Goal: Transaction & Acquisition: Purchase product/service

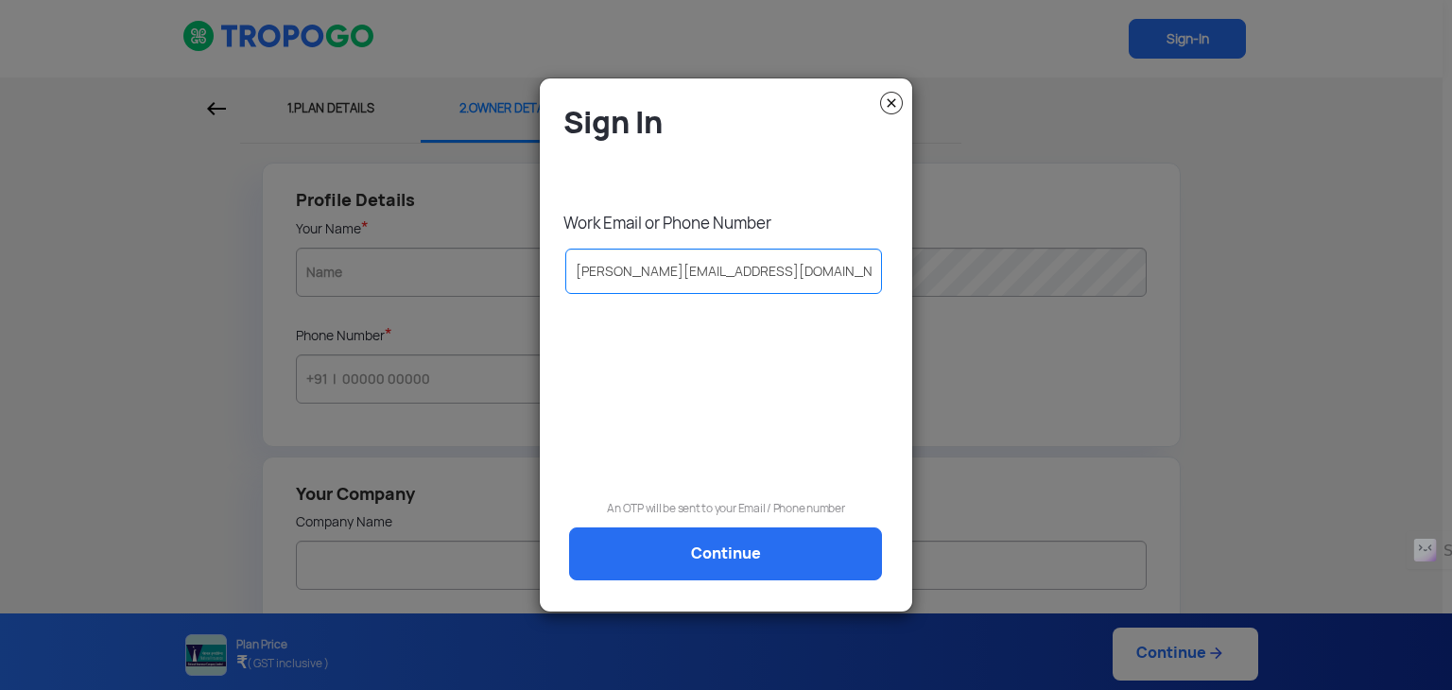
type input "vamsi.k@ariessol.com"
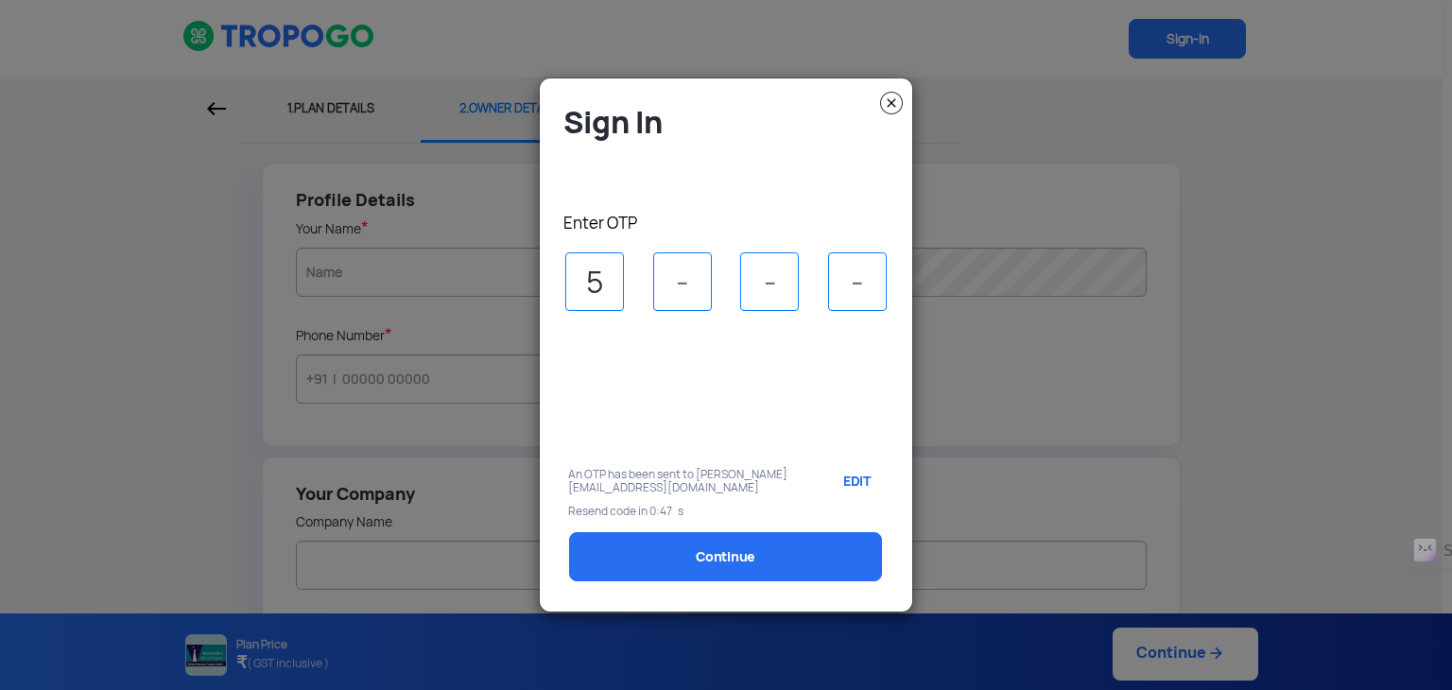
type input "5"
type input "8"
type input "3"
type input "4"
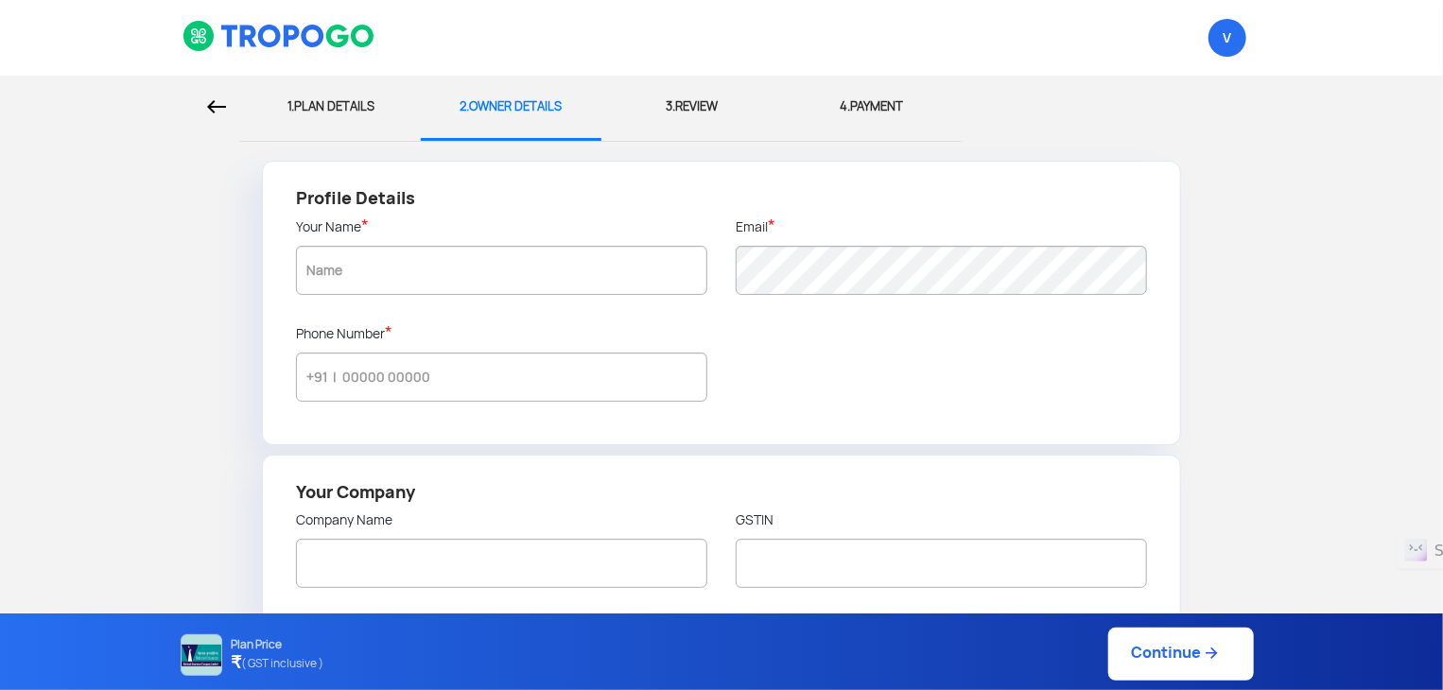
click at [307, 37] on img at bounding box center [279, 36] width 194 height 32
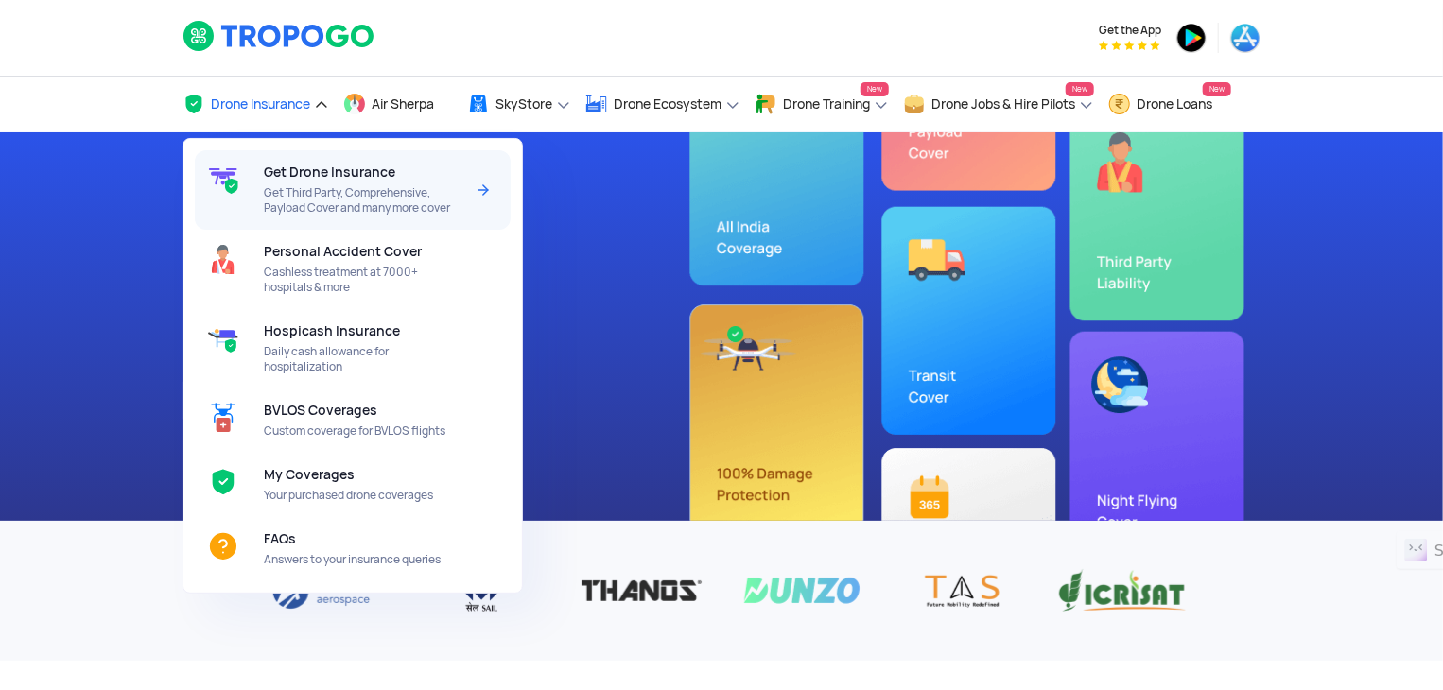
click at [476, 191] on img at bounding box center [483, 190] width 23 height 23
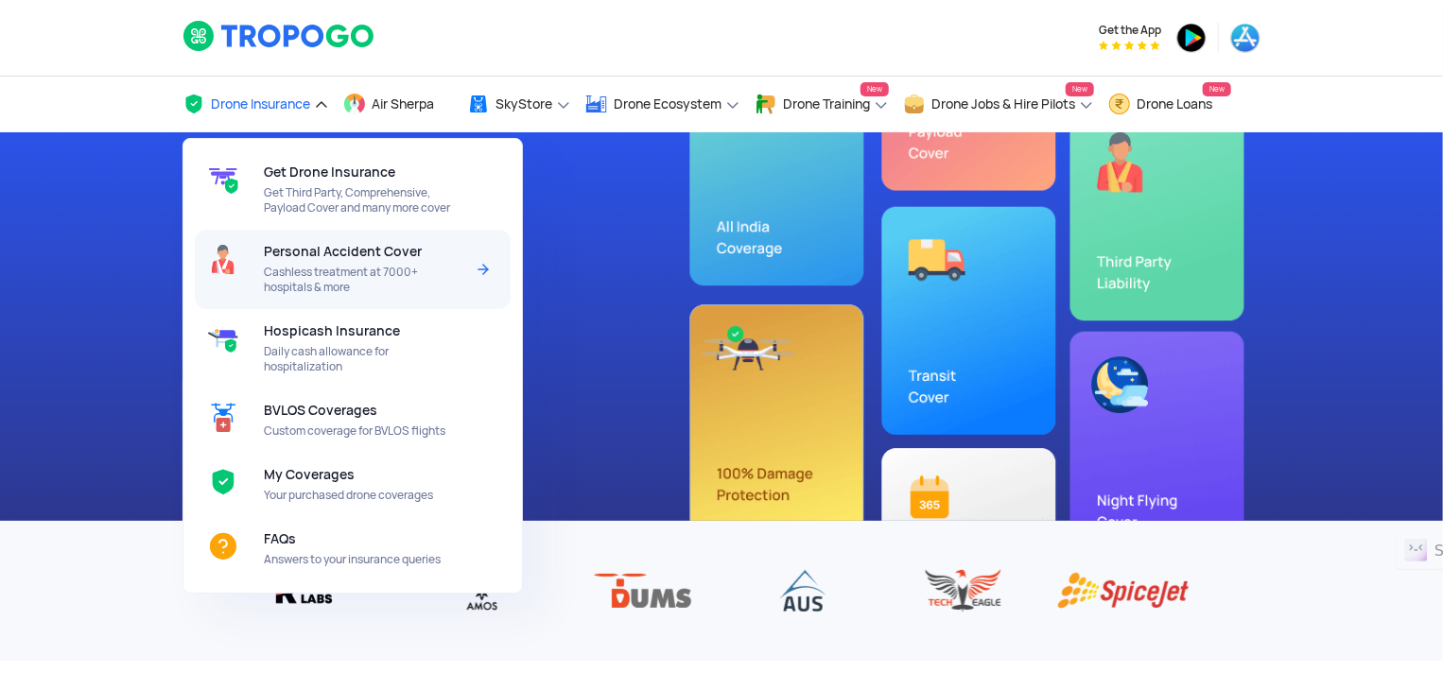
click at [467, 256] on div "Personal Accident Cover Cashless treatment at 7000+ hospitals & more" at bounding box center [367, 269] width 207 height 79
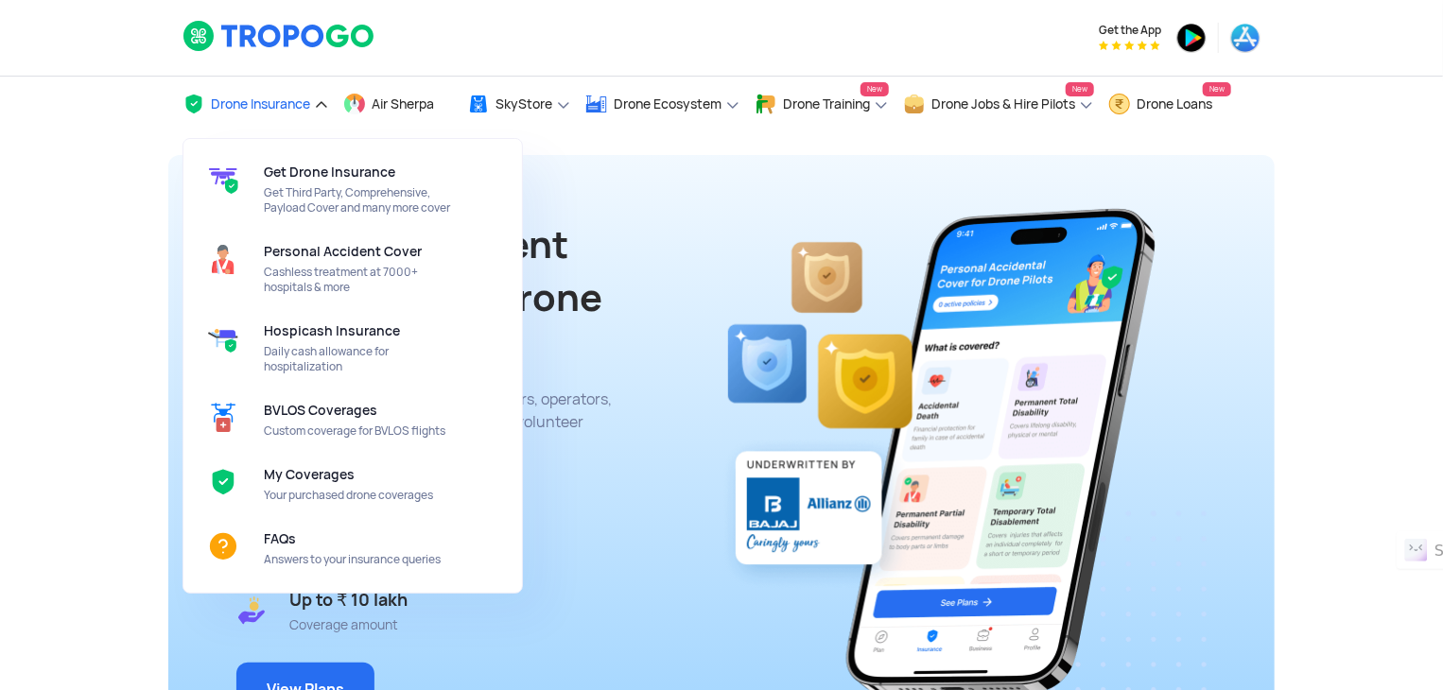
click at [267, 96] on span "Drone Insurance" at bounding box center [260, 103] width 99 height 15
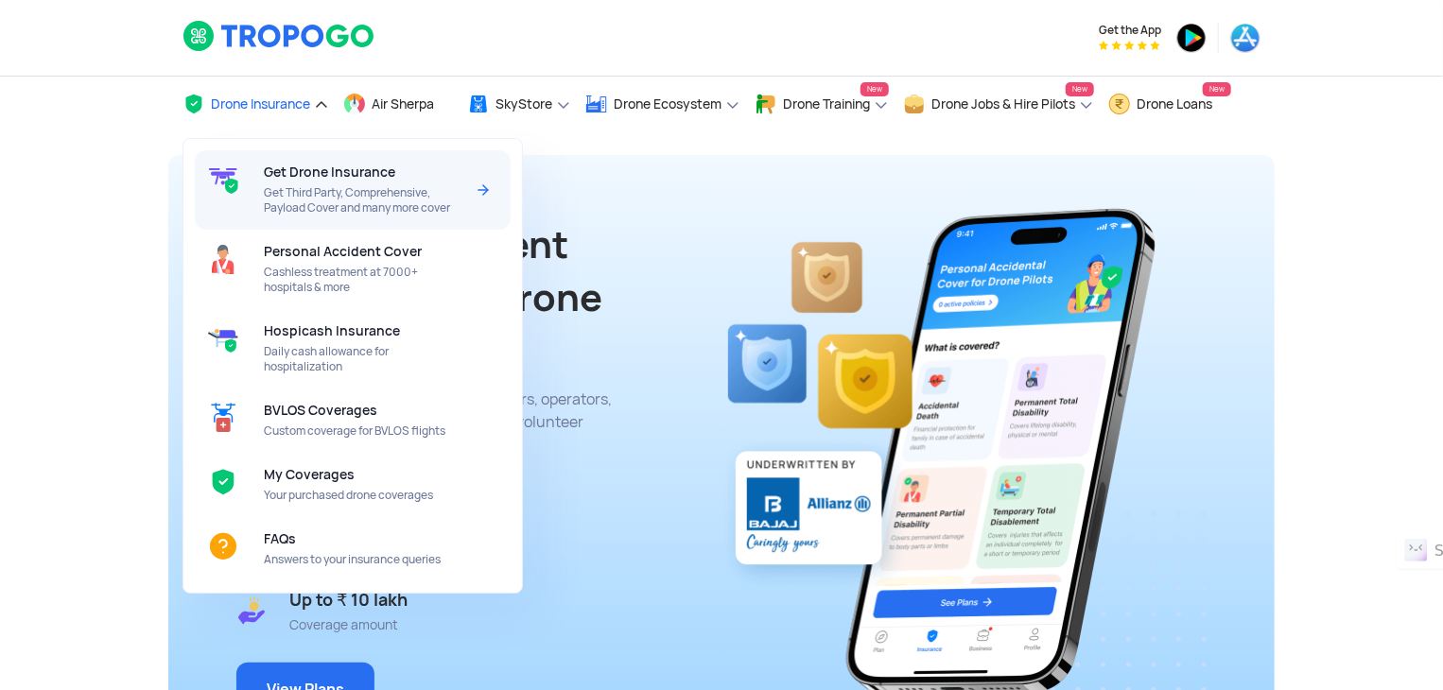
click at [350, 186] on span "Get Third Party, Comprehensive, Payload Cover and many more cover" at bounding box center [363, 200] width 199 height 30
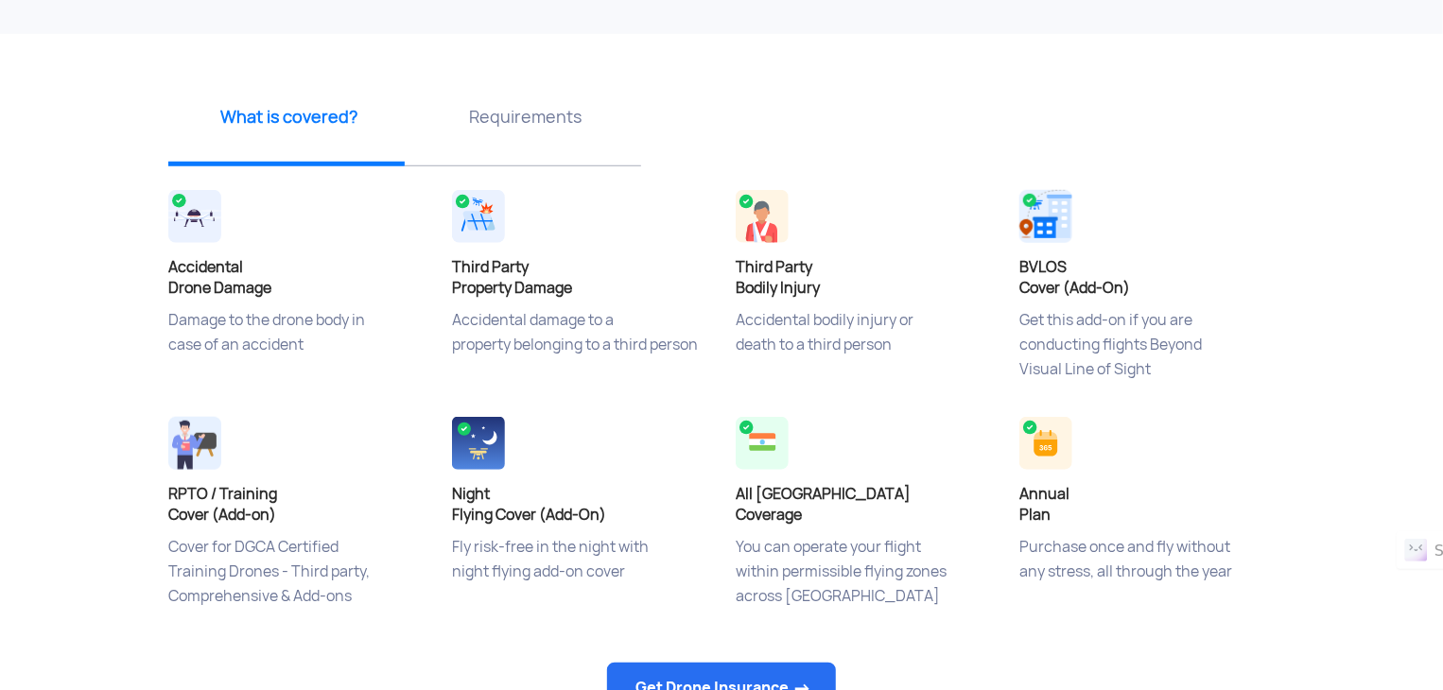
scroll to position [630, 0]
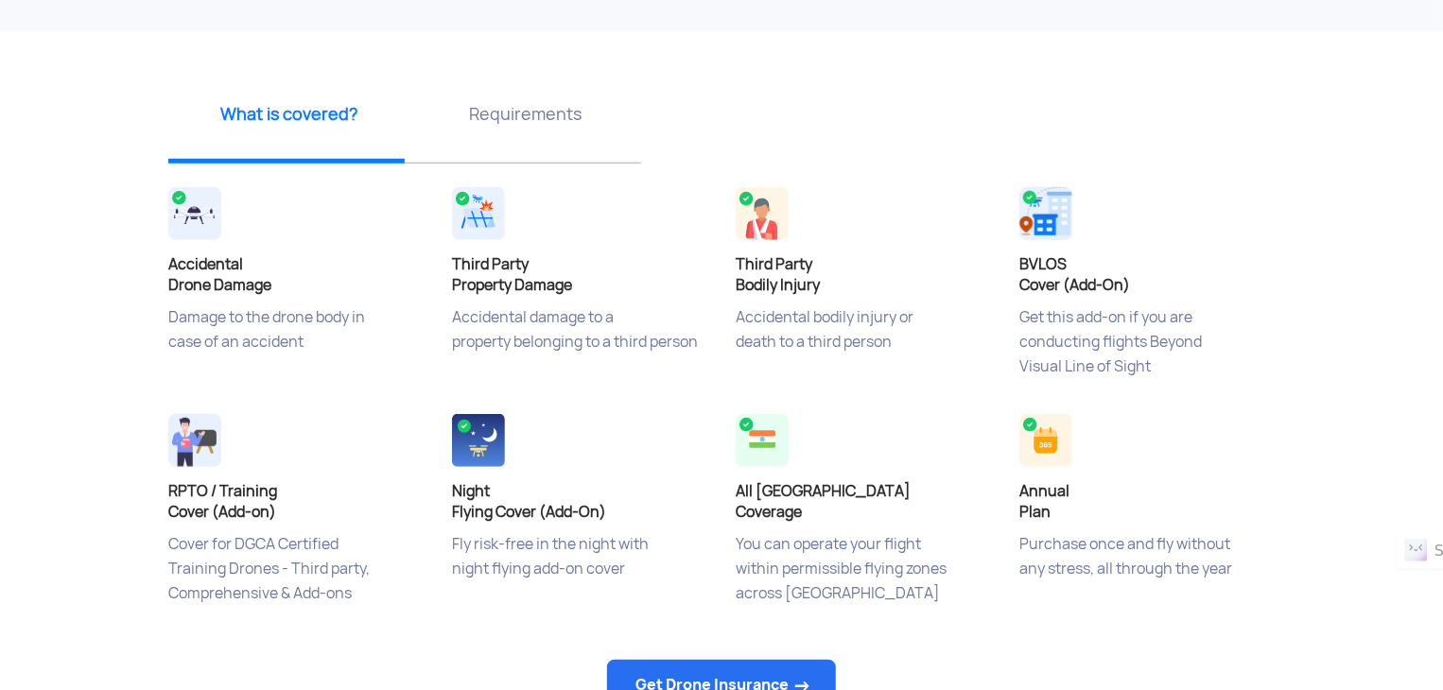
click at [522, 130] on div "Requirements" at bounding box center [523, 120] width 236 height 85
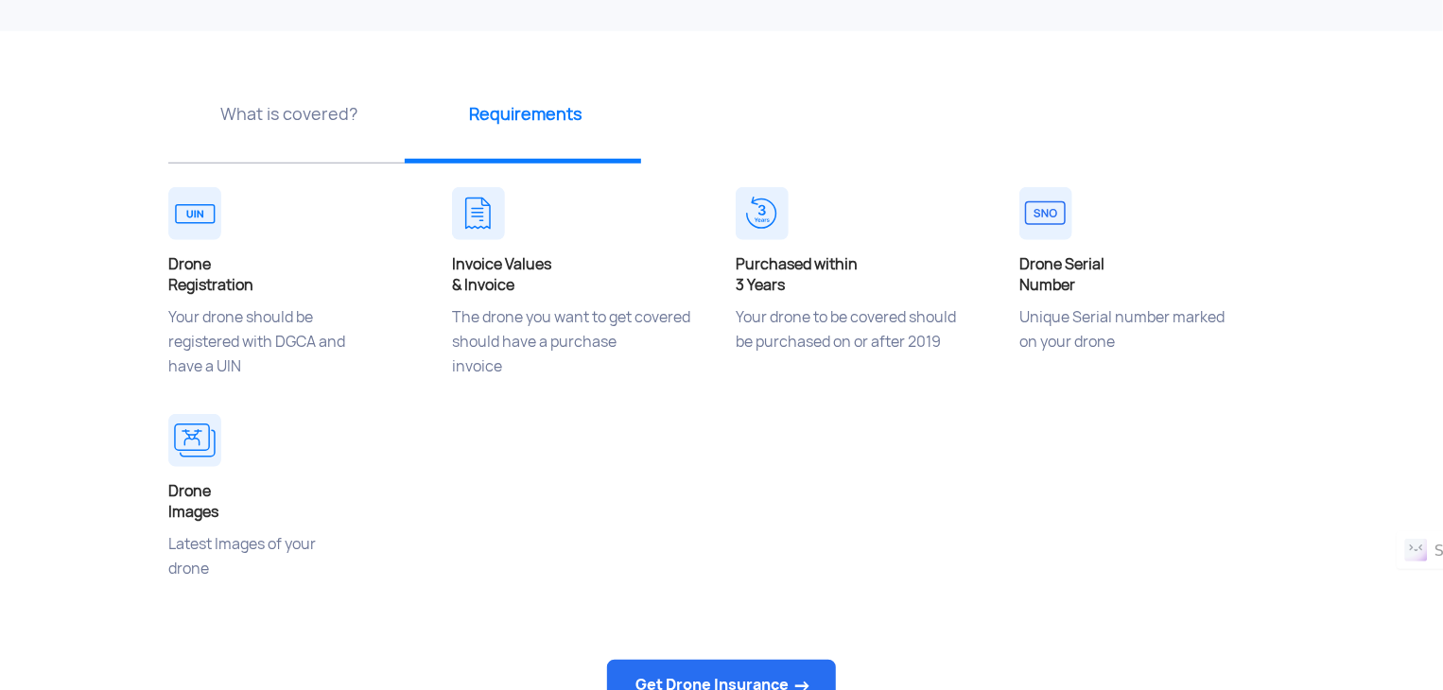
click at [331, 118] on p "What is covered?" at bounding box center [289, 114] width 222 height 24
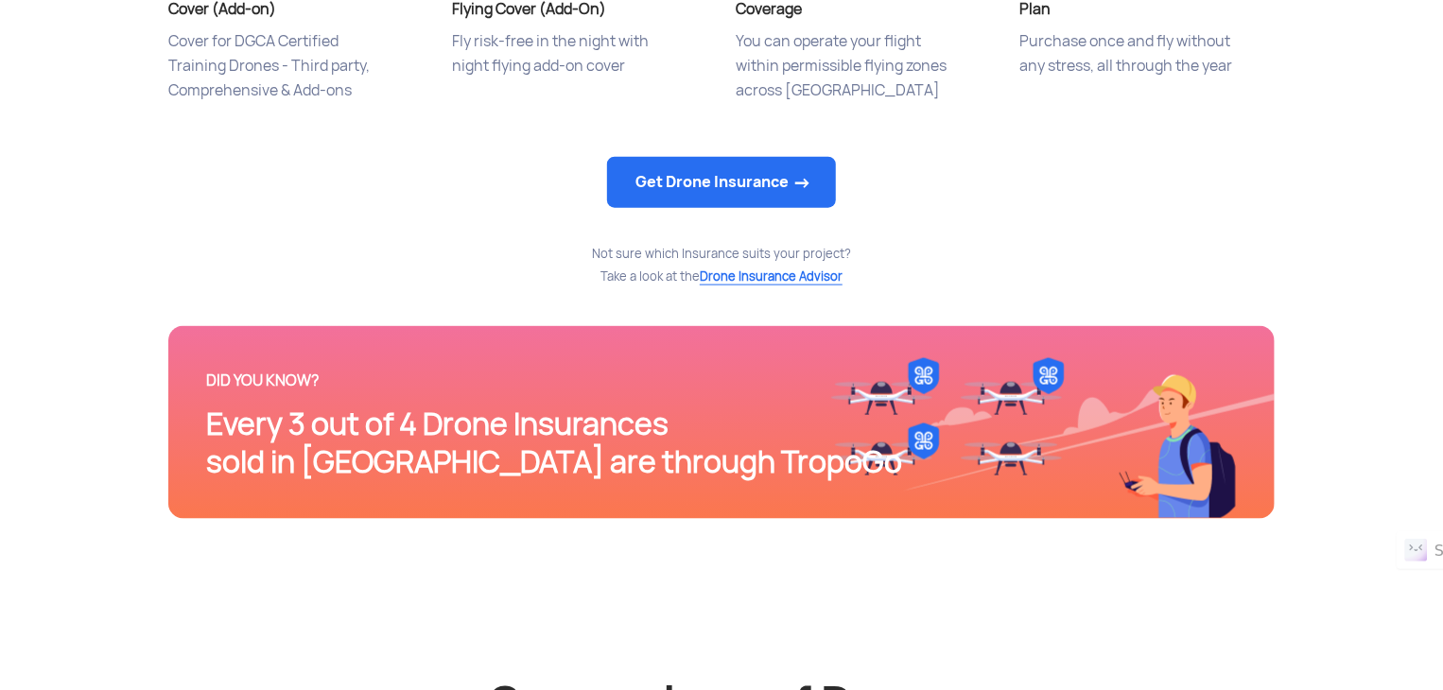
scroll to position [1134, 0]
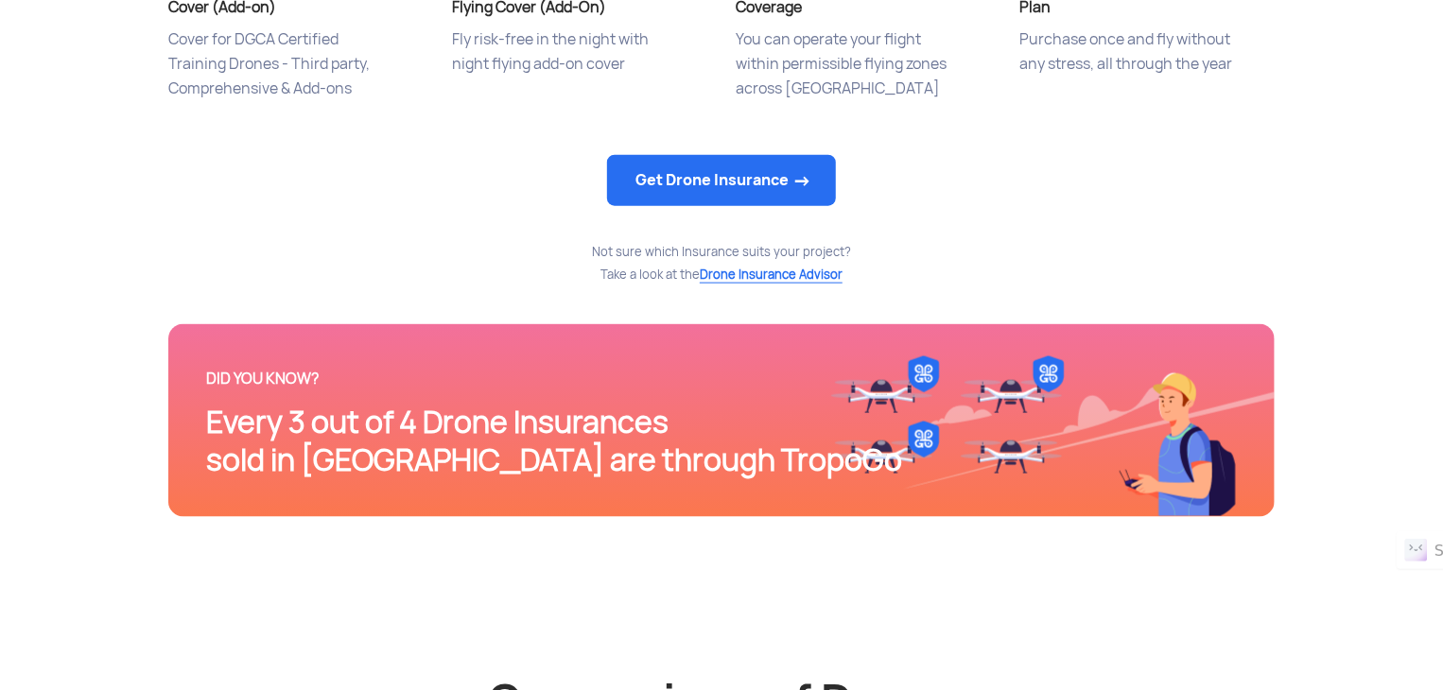
click at [800, 271] on span "Drone Insurance Advisor" at bounding box center [771, 275] width 143 height 17
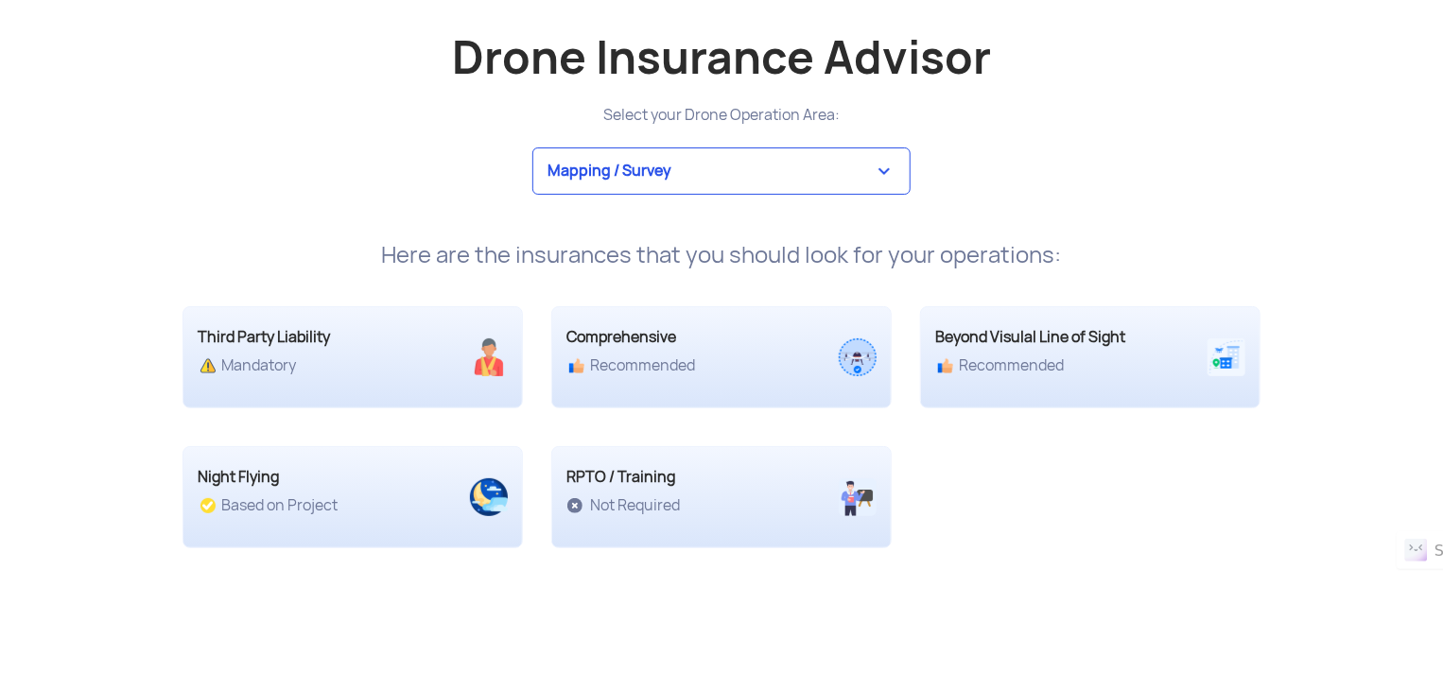
scroll to position [3617, 0]
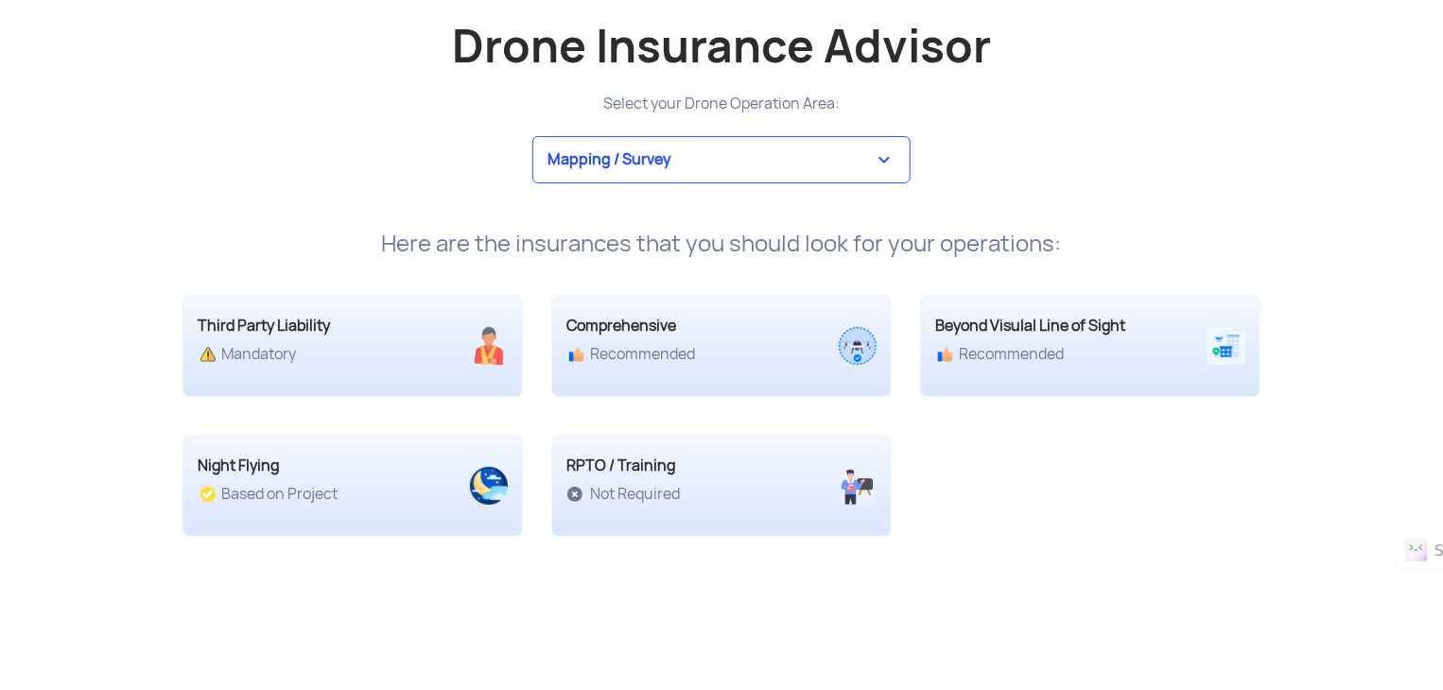
click at [668, 148] on select "Mapping / Survey Event Photography Agriculture Recreational Emergency / Police …" at bounding box center [721, 159] width 378 height 47
click at [532, 136] on select "Mapping / Survey Event Photography Agriculture Recreational Emergency / Police …" at bounding box center [721, 159] width 378 height 47
click at [838, 162] on select "Mapping / Survey Event Photography Agriculture Recreational Emergency / Police …" at bounding box center [721, 159] width 378 height 47
click at [532, 136] on select "Mapping / Survey Event Photography Agriculture Recreational Emergency / Police …" at bounding box center [721, 159] width 378 height 47
click at [738, 164] on select "Mapping / Survey Event Photography Agriculture Recreational Emergency / Police …" at bounding box center [721, 159] width 378 height 47
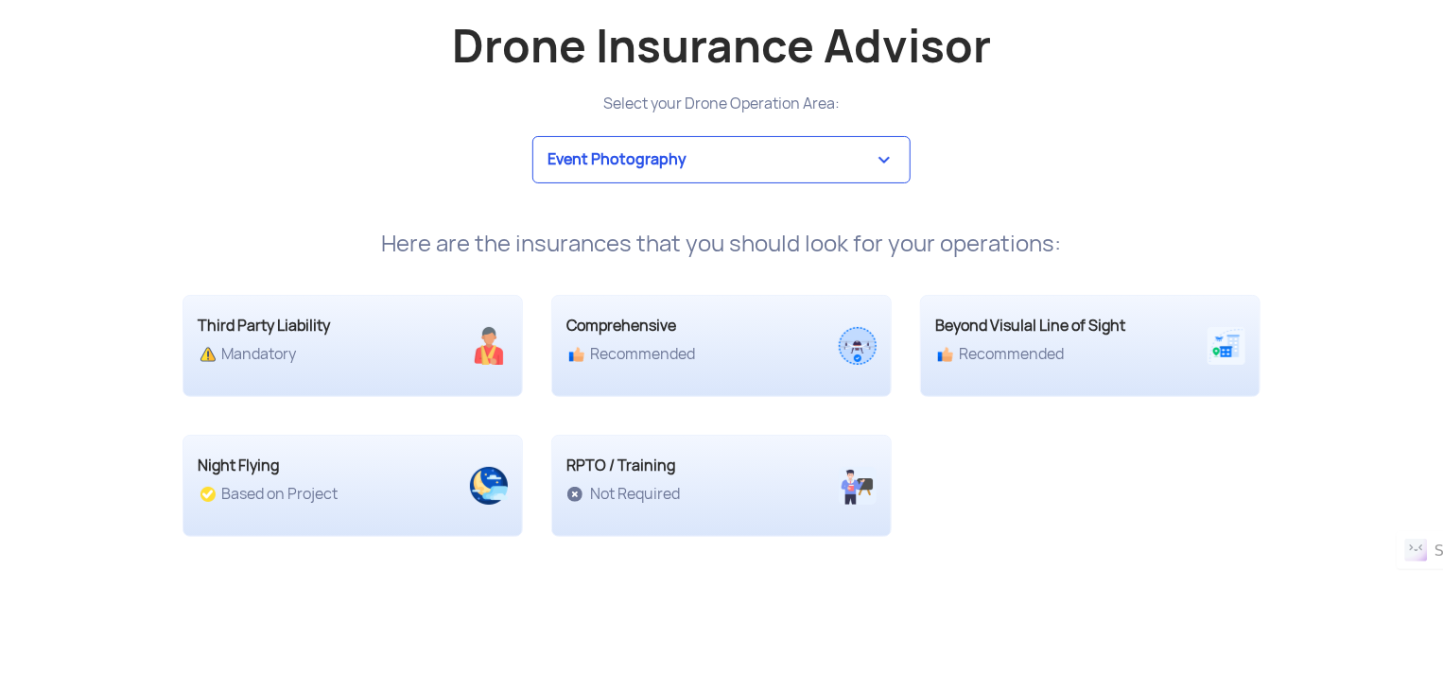
click at [532, 136] on select "Mapping / Survey Event Photography Agriculture Recreational Emergency / Police …" at bounding box center [721, 159] width 378 height 47
click at [724, 160] on select "Mapping / Survey Event Photography Agriculture Recreational Emergency / Police …" at bounding box center [721, 159] width 378 height 47
select select "3"
click at [532, 136] on select "Mapping / Survey Event Photography Agriculture Recreational Emergency / Police …" at bounding box center [721, 159] width 378 height 47
click at [129, 528] on app-drone-insurace-advisor "Drone Insurance Advisor Select your Drone Operation Area: Mapping / Survey Even…" at bounding box center [721, 289] width 1443 height 572
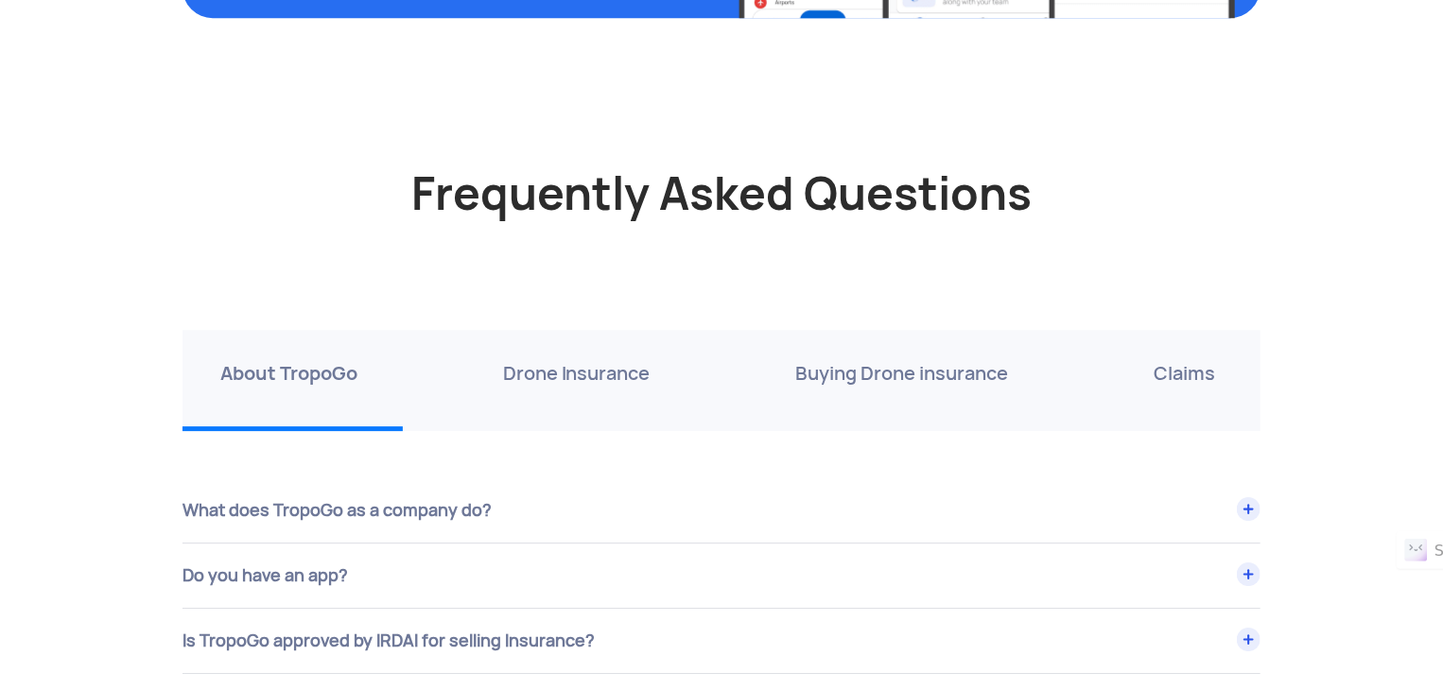
scroll to position [6642, 0]
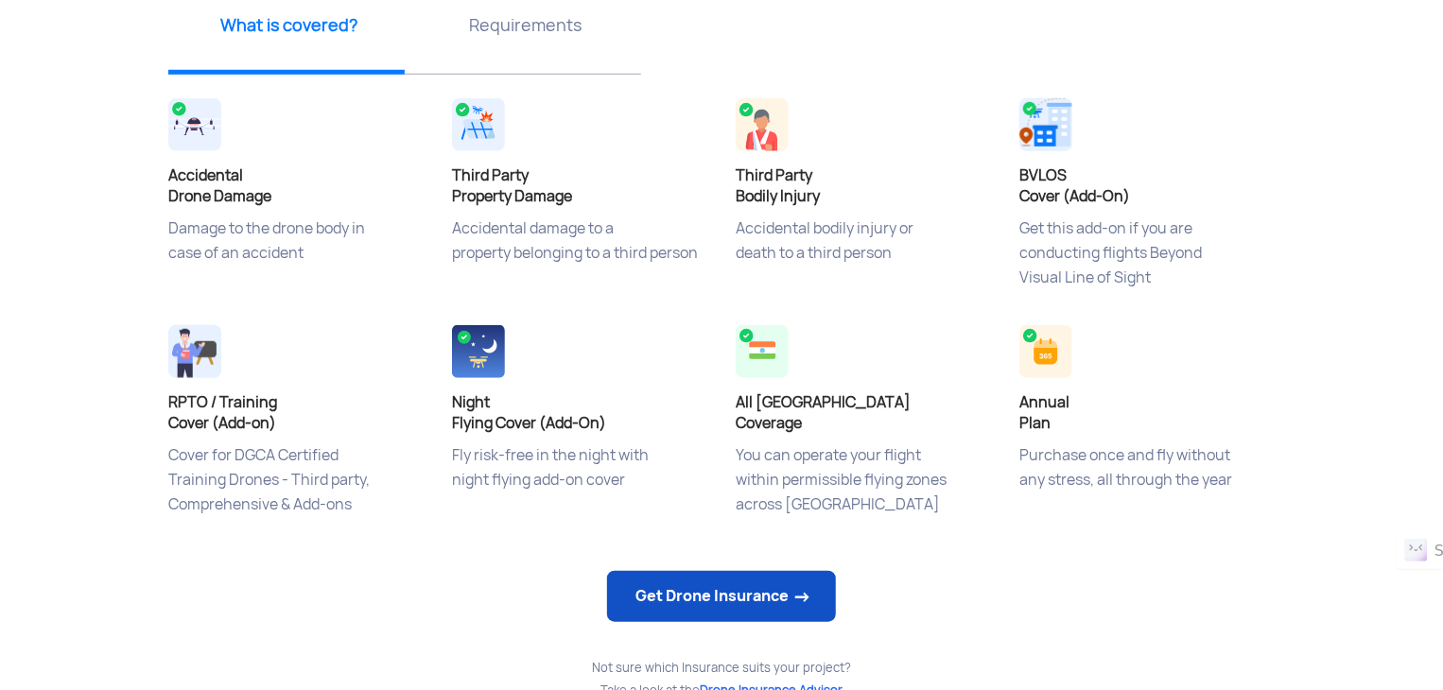
click at [786, 614] on link "Get Drone Insurance" at bounding box center [721, 596] width 229 height 51
select select "1000000"
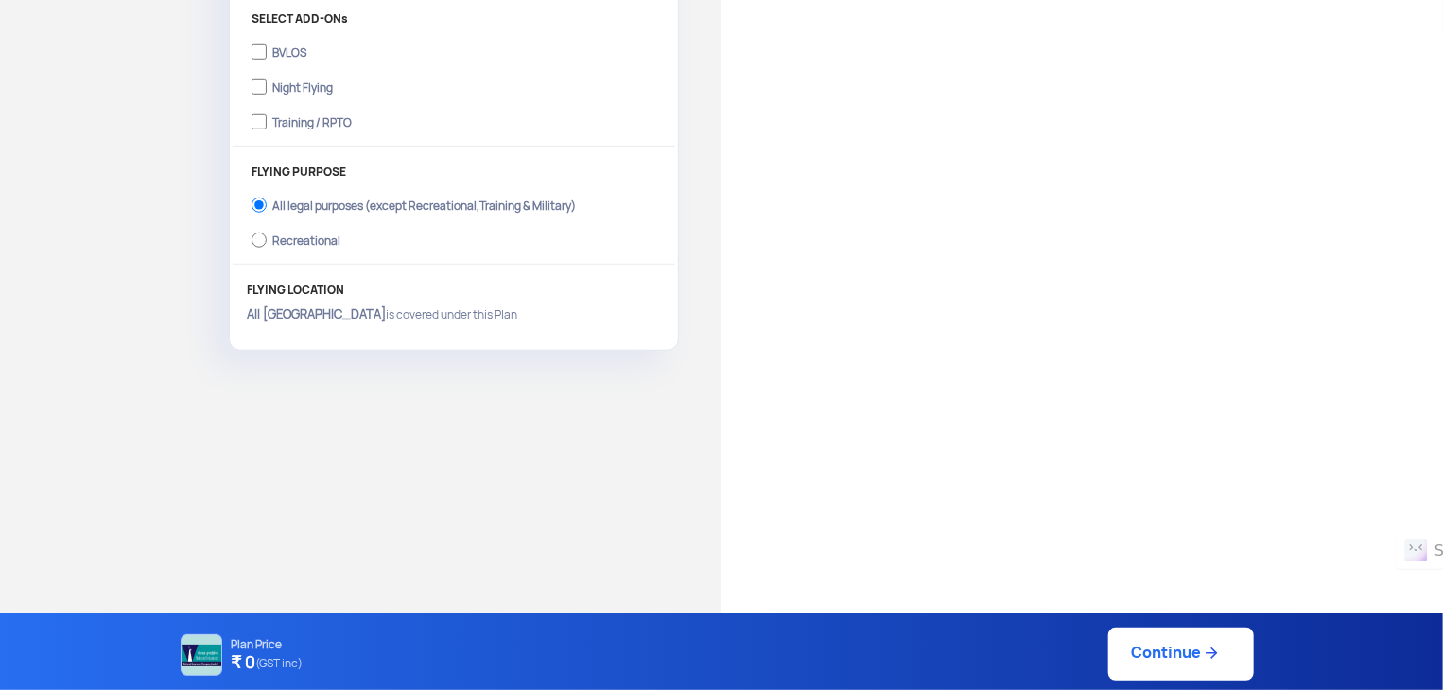
scroll to position [690, 0]
type input "[DATE] 11:17:00 AM"
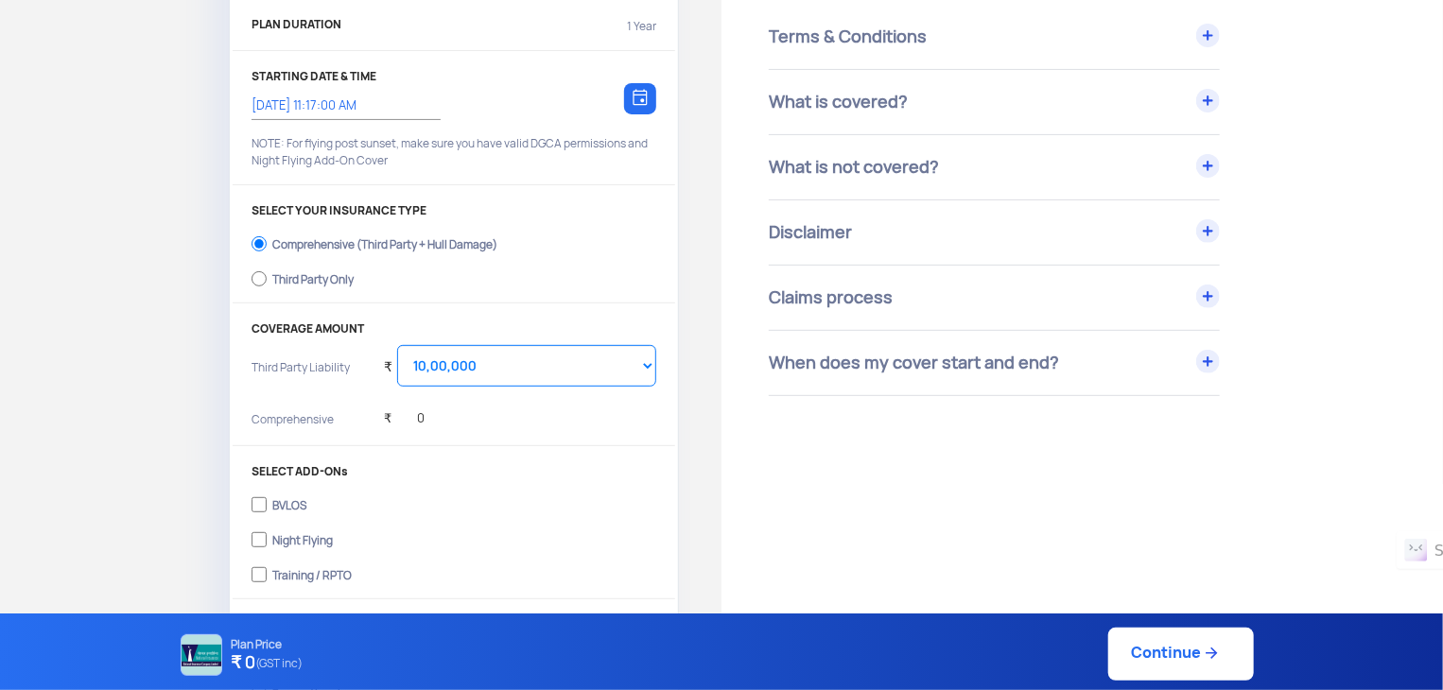
scroll to position [0, 0]
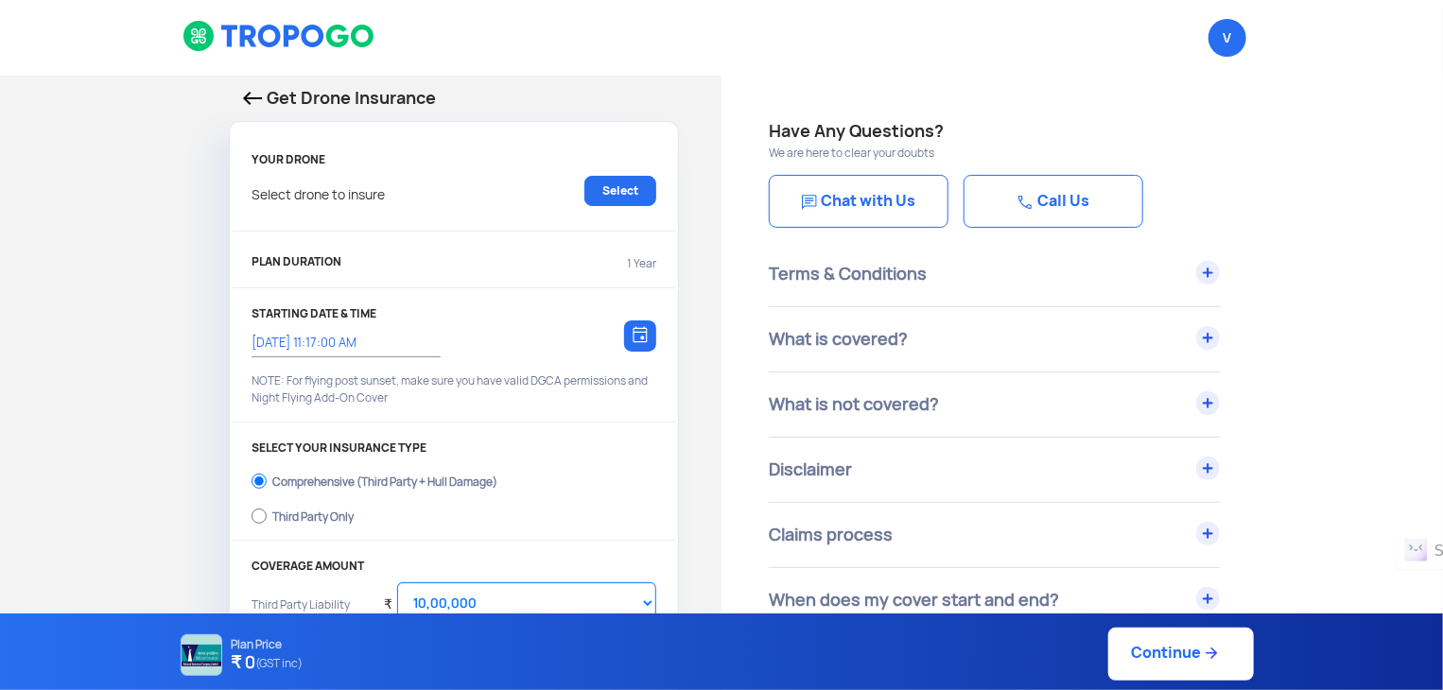
click at [1214, 342] on div "What is covered?" at bounding box center [994, 339] width 451 height 64
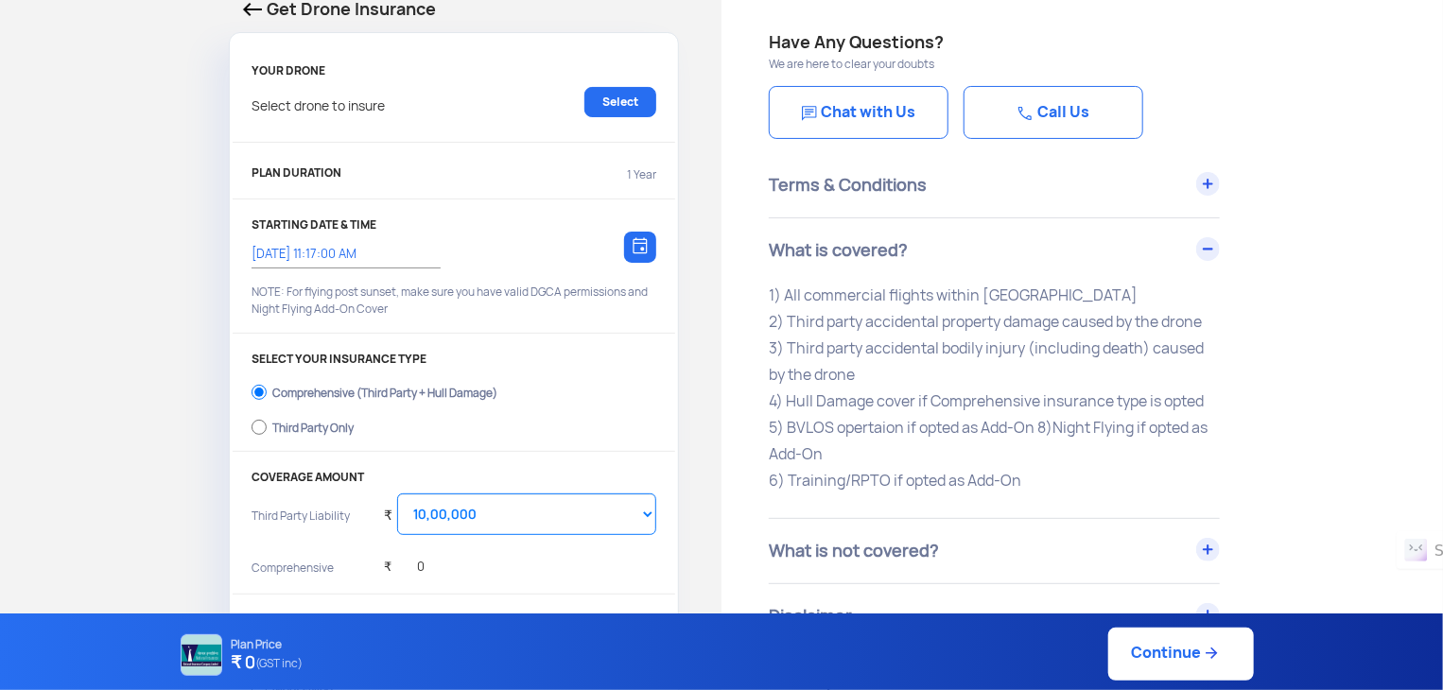
scroll to position [126, 0]
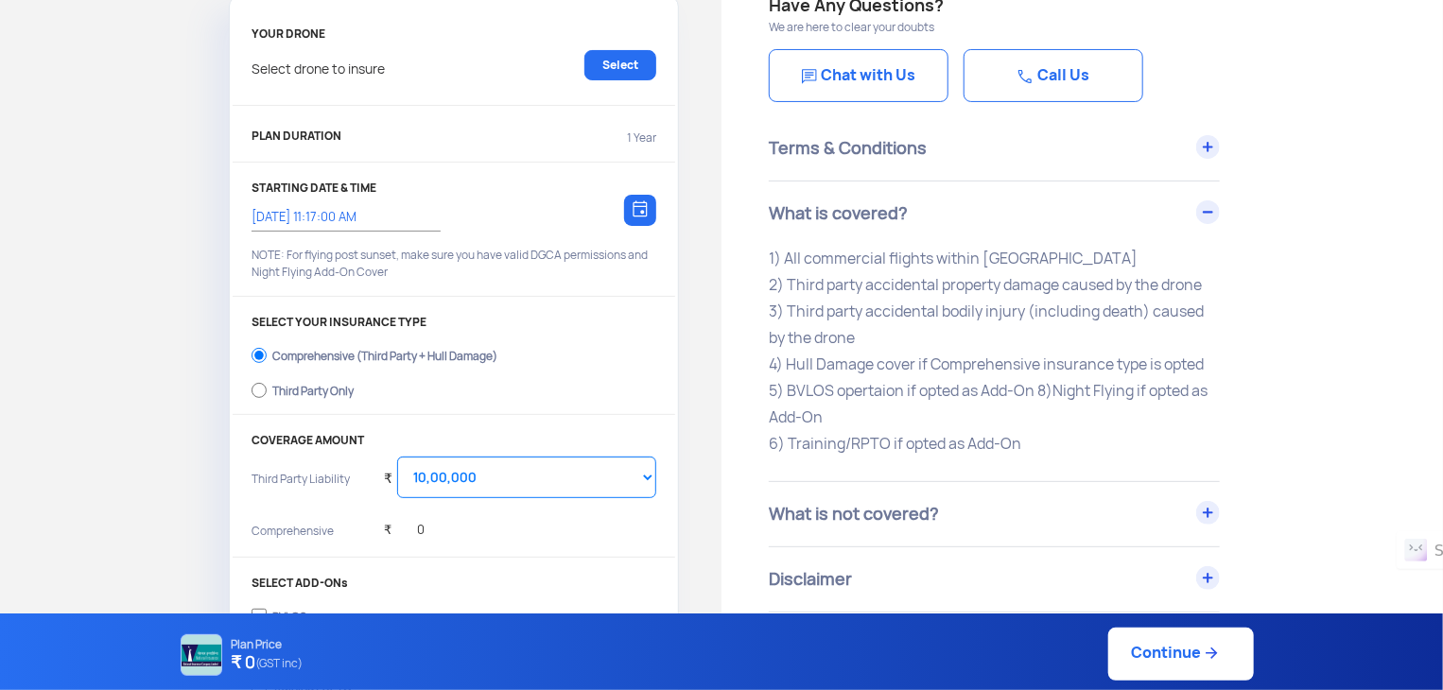
click at [1202, 201] on div "What is covered?" at bounding box center [994, 214] width 451 height 64
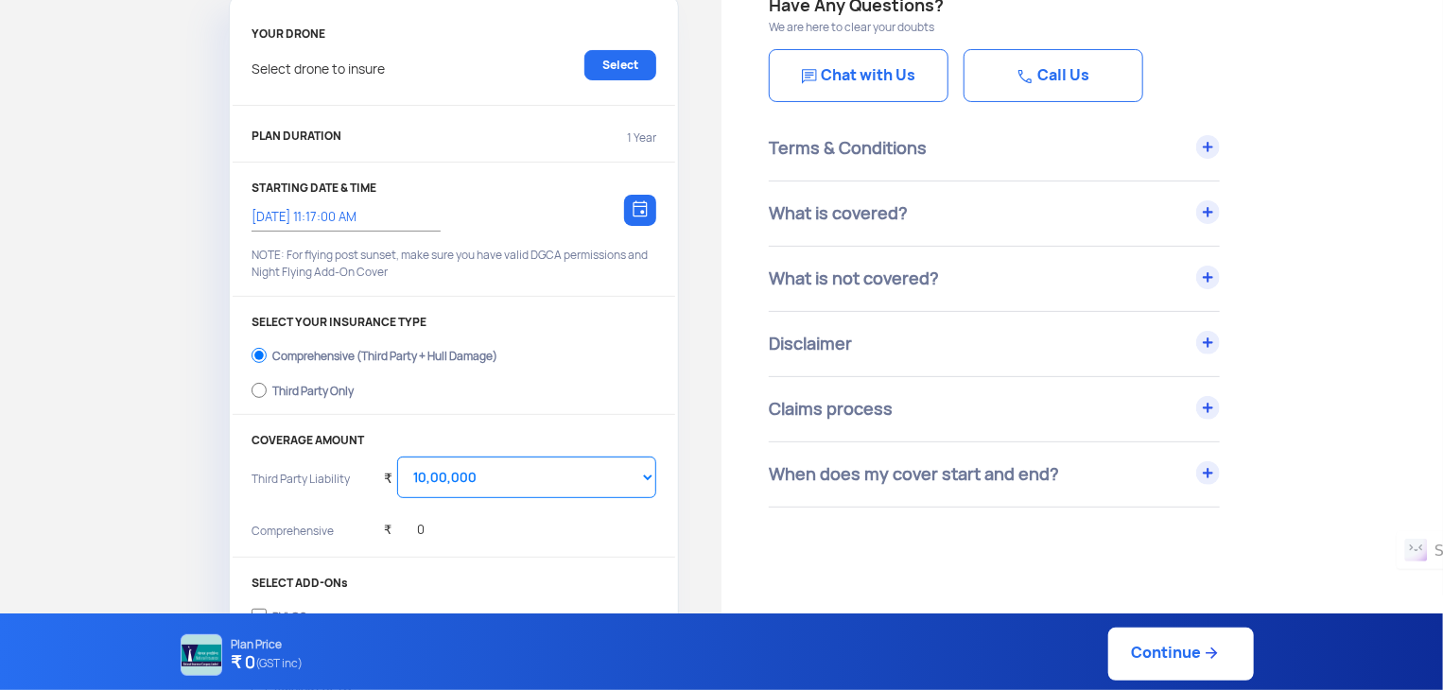
click at [1202, 201] on div "What is covered?" at bounding box center [994, 214] width 451 height 64
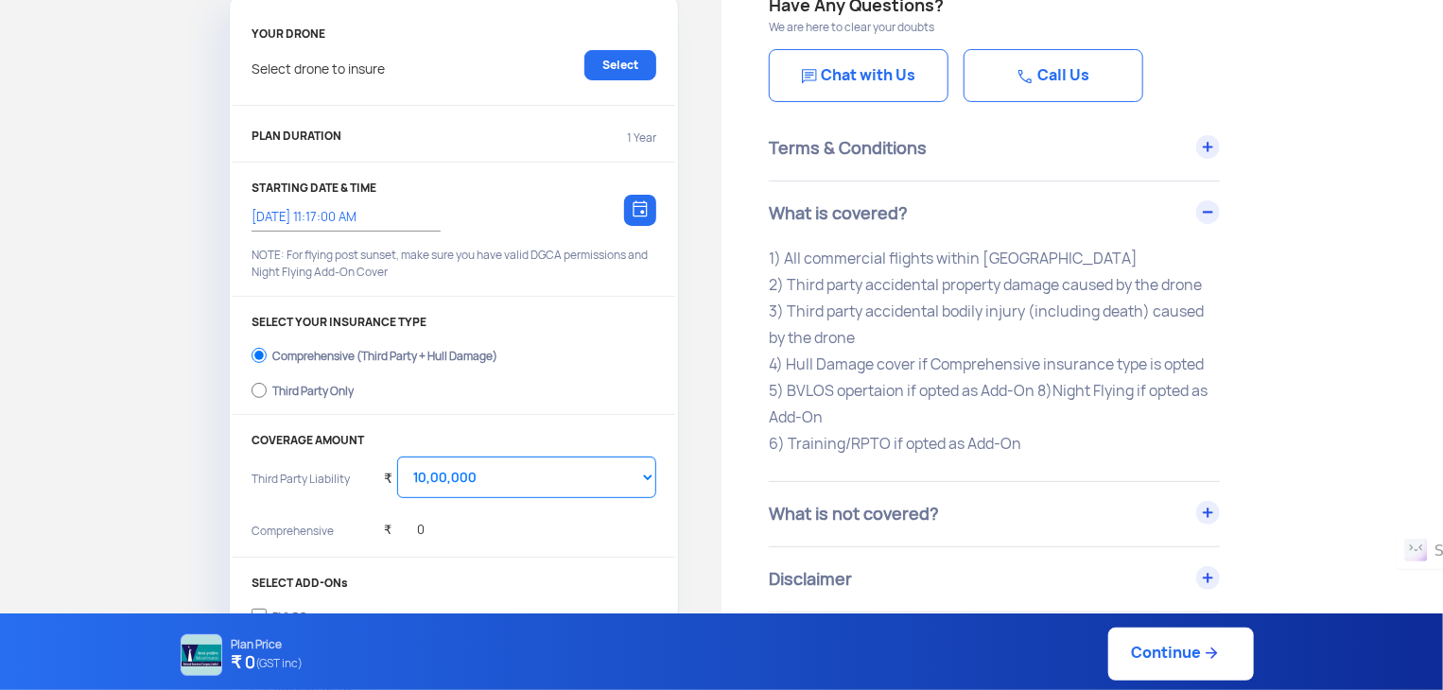
click at [1202, 201] on div "What is covered?" at bounding box center [994, 214] width 451 height 64
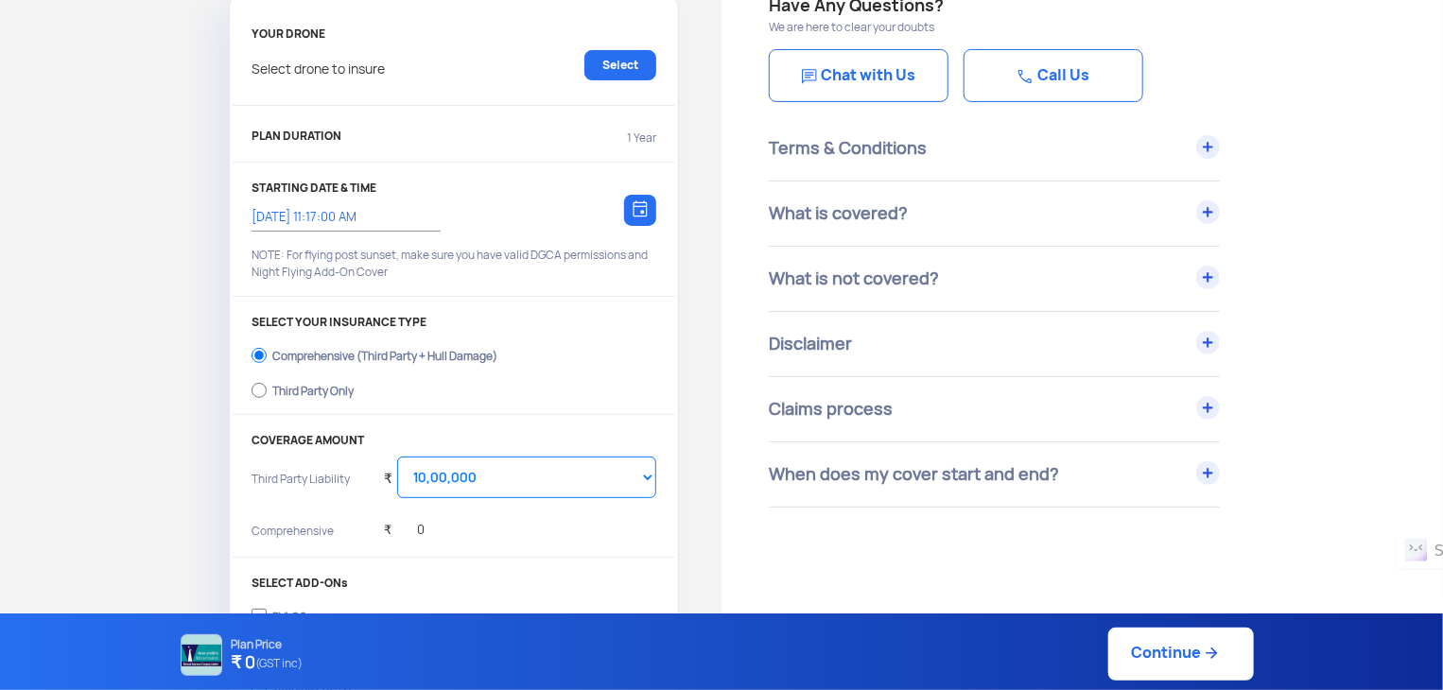
click at [1203, 274] on div "What is not covered?" at bounding box center [994, 279] width 451 height 64
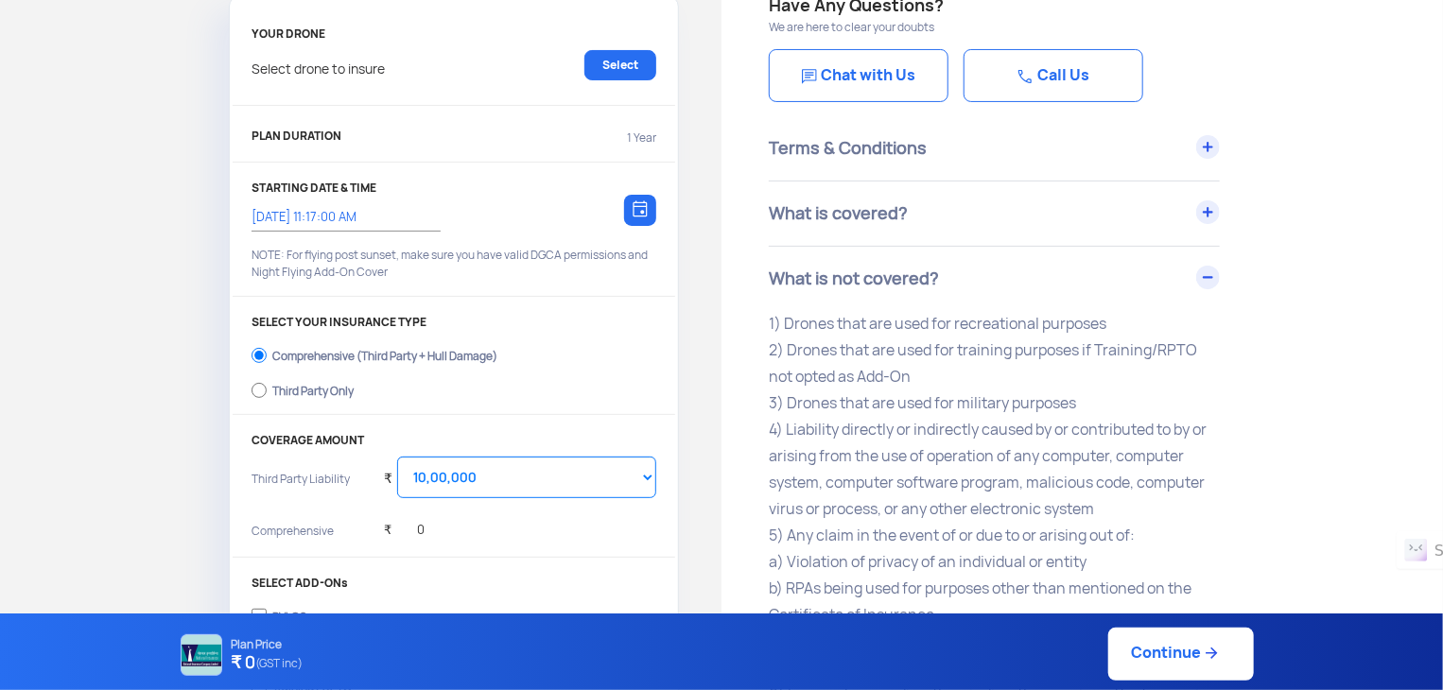
click at [1203, 274] on div "What is not covered?" at bounding box center [994, 279] width 451 height 64
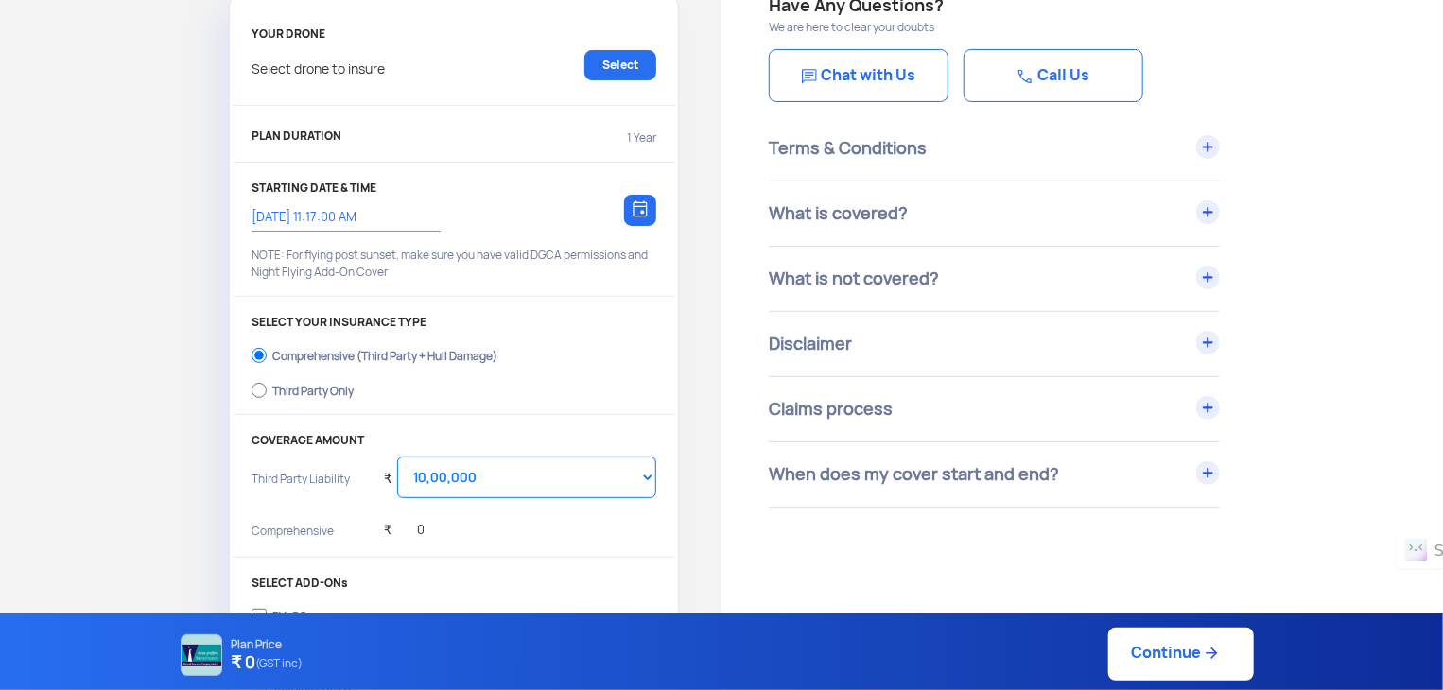
click at [1205, 220] on div "What is covered?" at bounding box center [994, 214] width 451 height 64
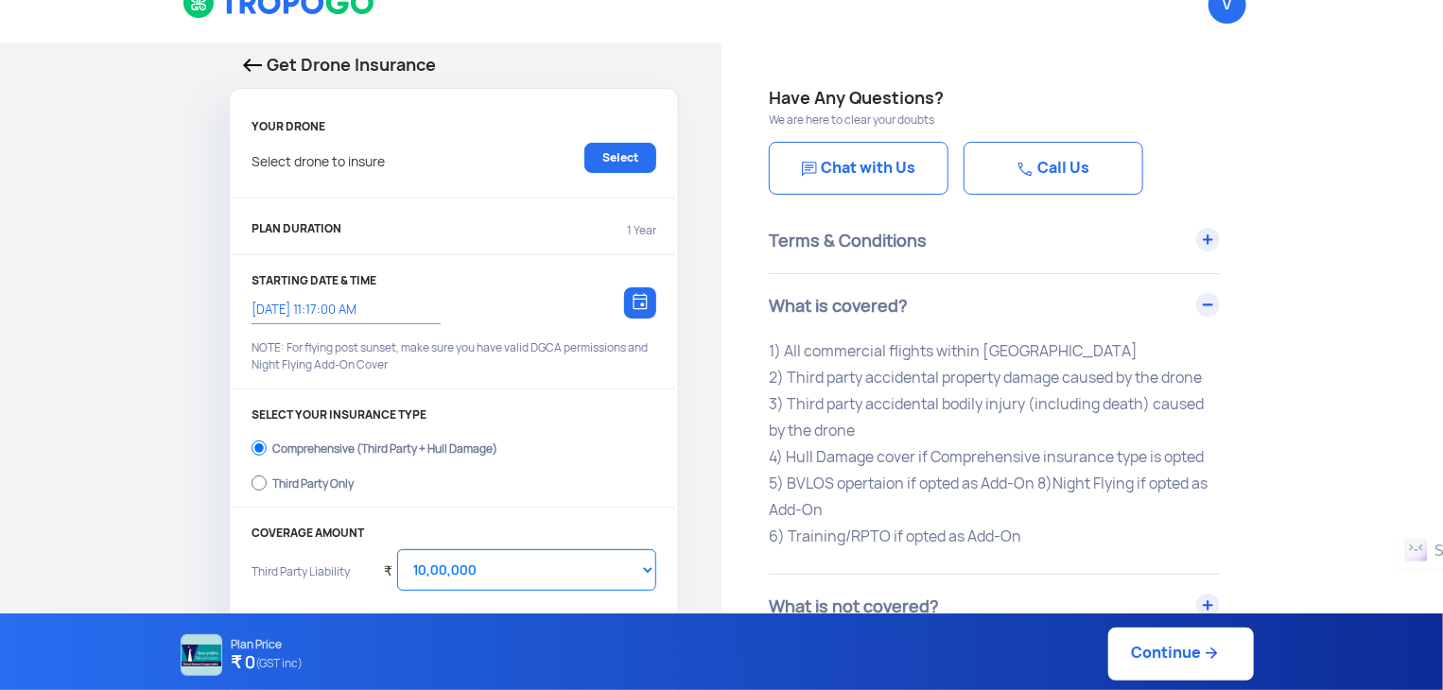
scroll to position [0, 0]
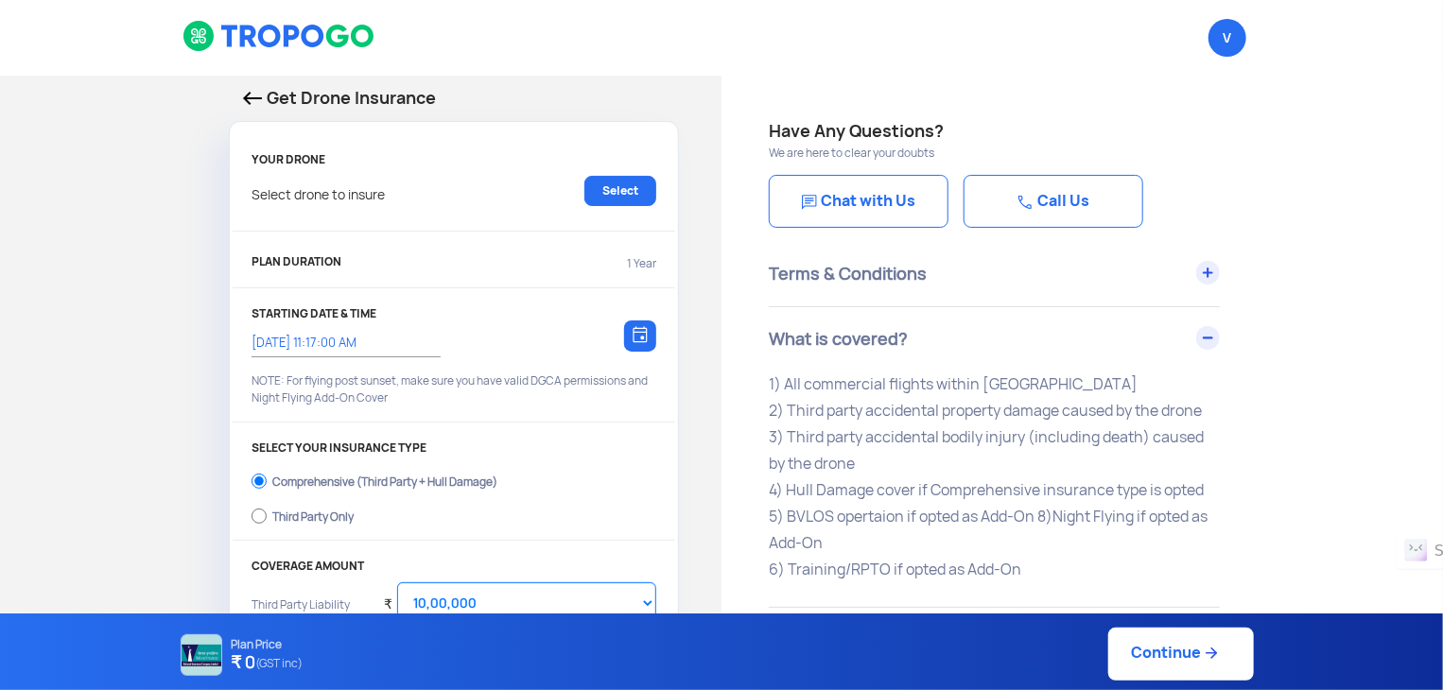
click at [1199, 268] on div "Terms & Conditions" at bounding box center [994, 274] width 451 height 64
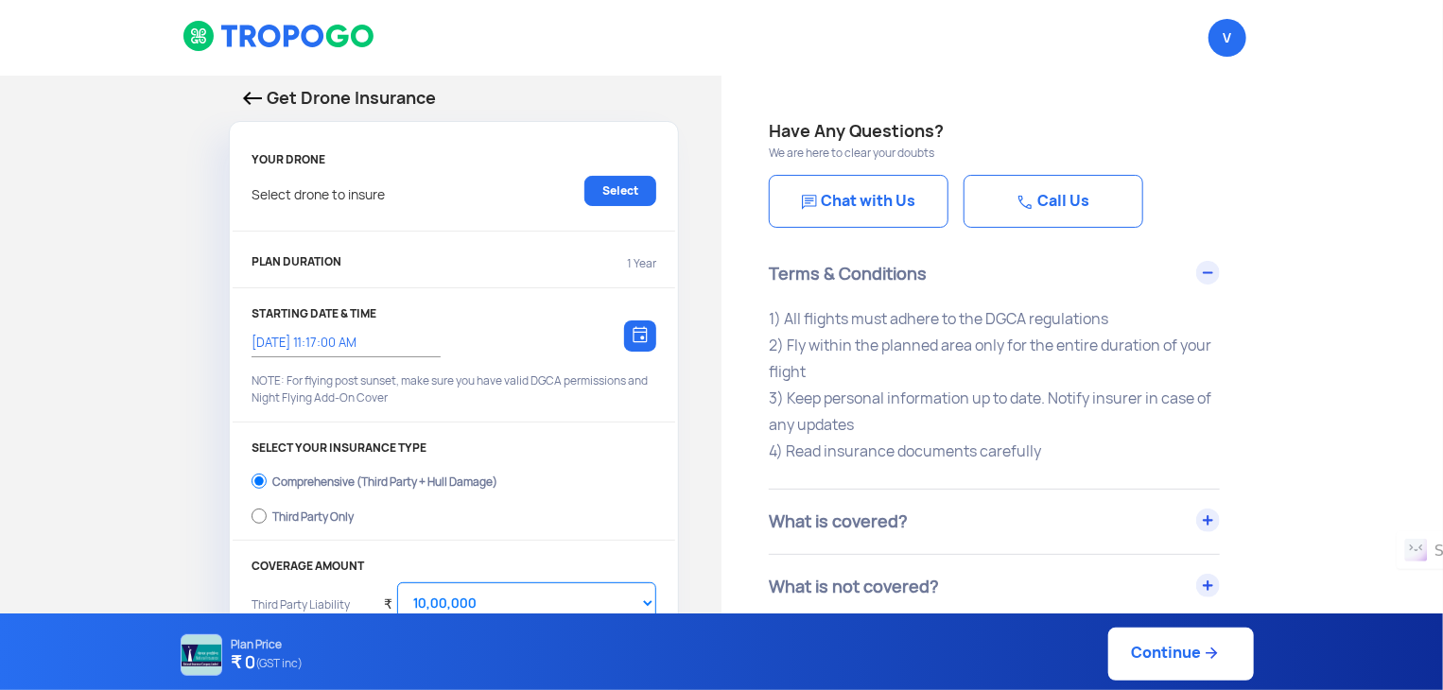
click at [1199, 268] on div "Terms & Conditions" at bounding box center [994, 274] width 451 height 64
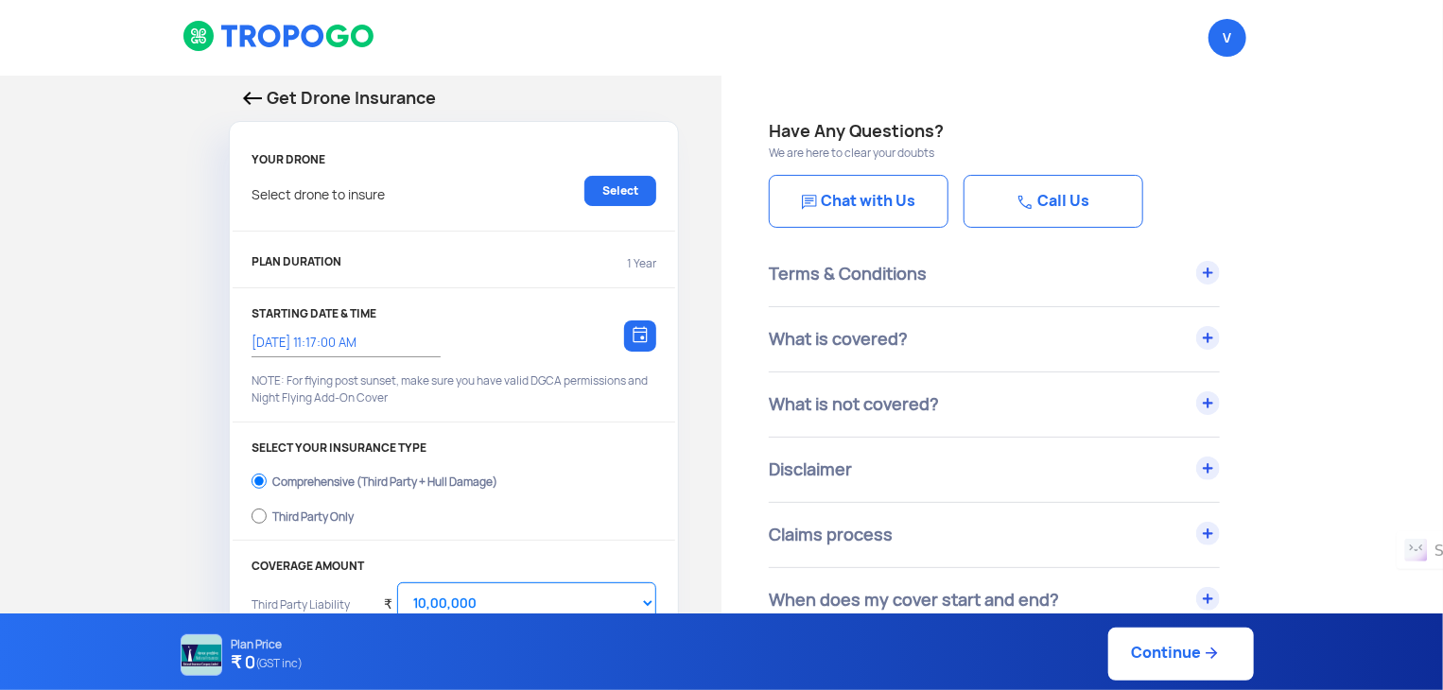
click at [1203, 415] on div "What is not covered?" at bounding box center [994, 404] width 451 height 64
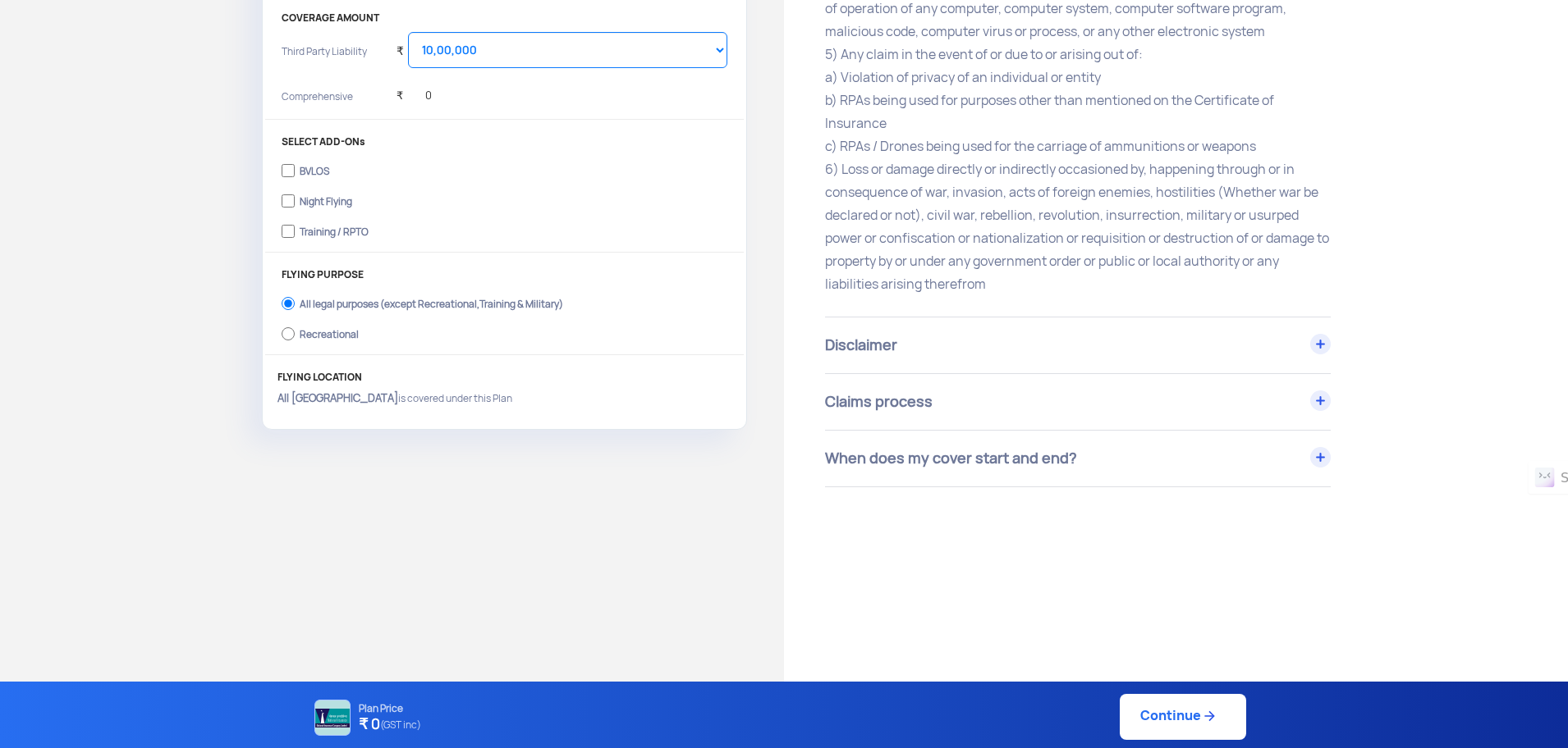
scroll to position [599, 0]
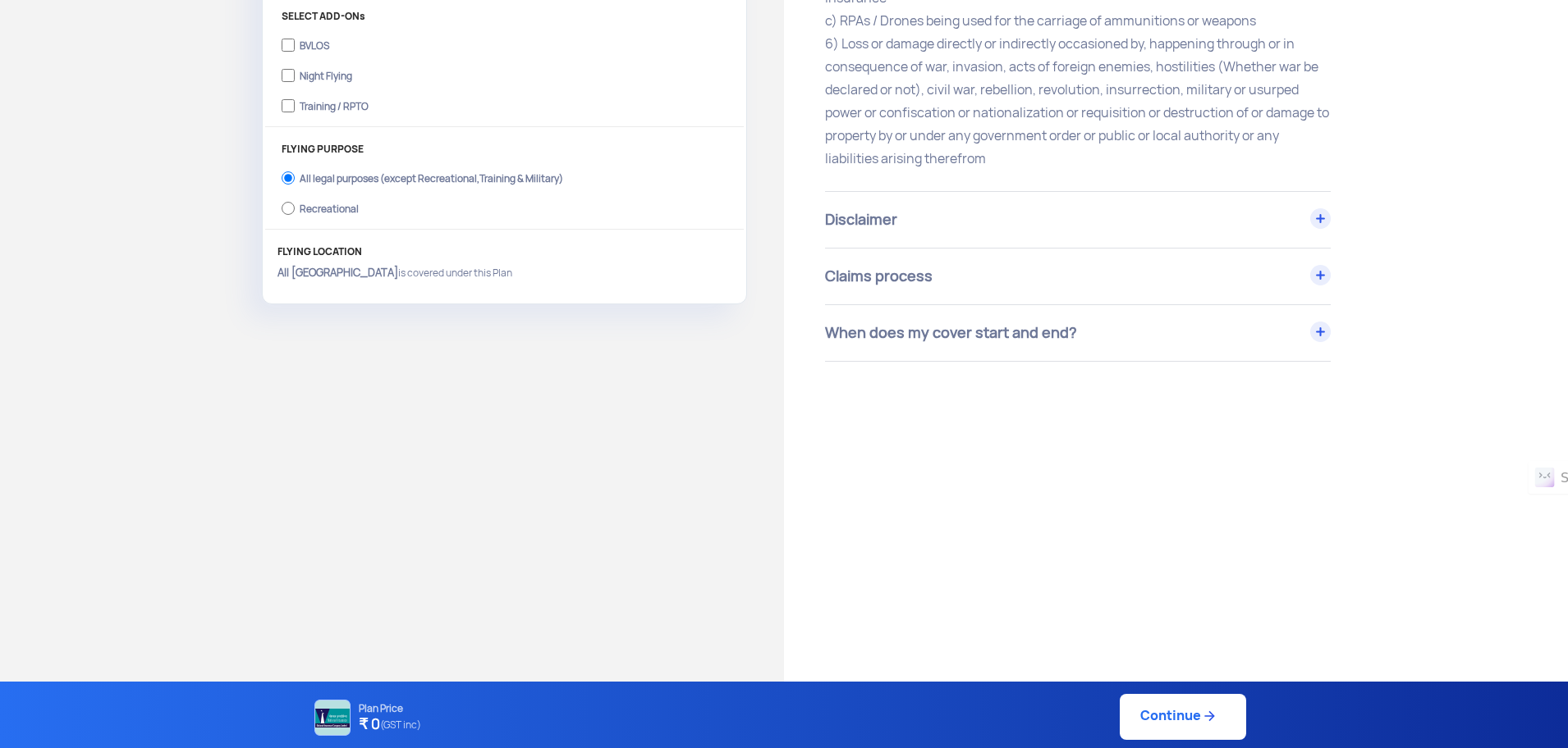
click at [1252, 277] on div "Claims process" at bounding box center [1077, 276] width 505 height 56
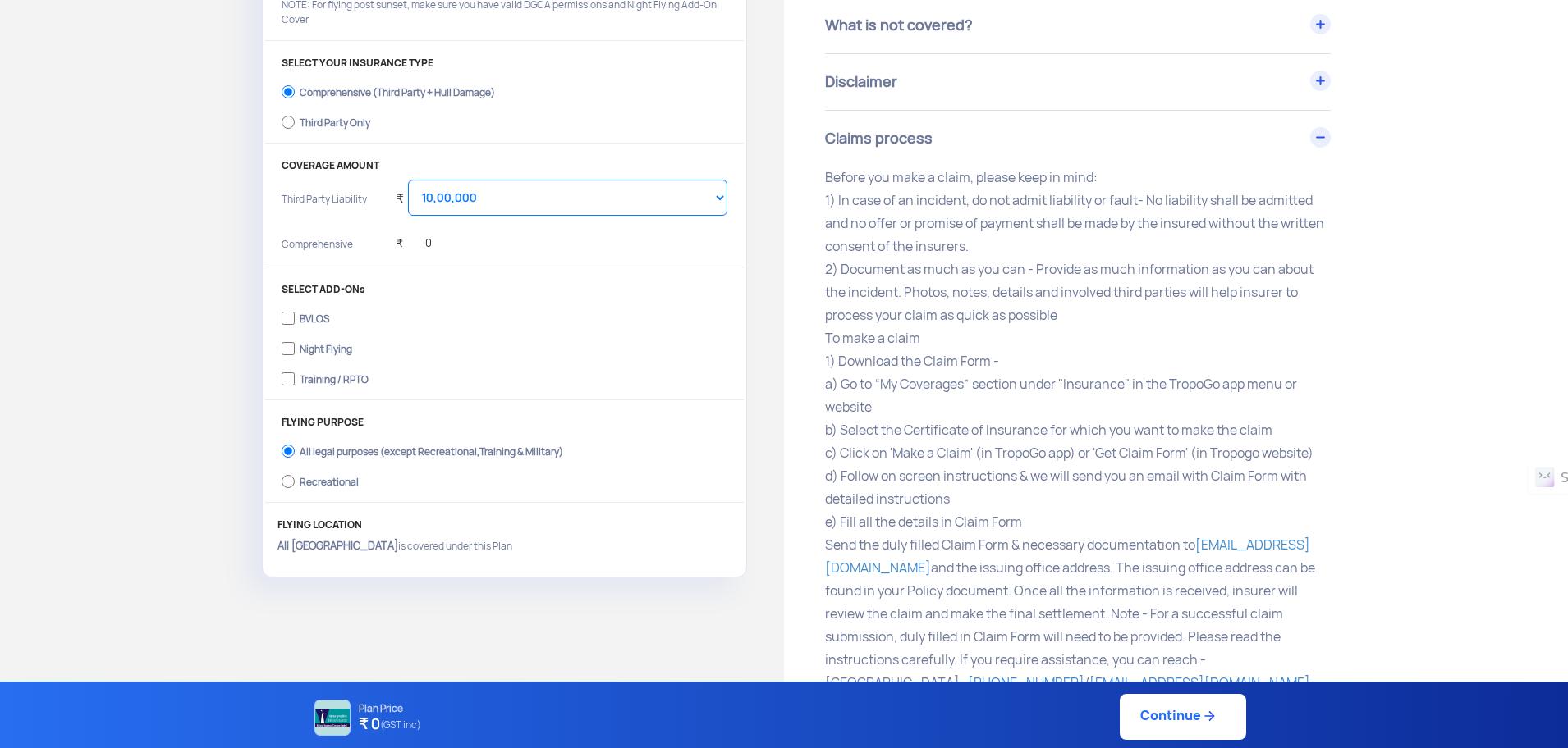
scroll to position [0, 0]
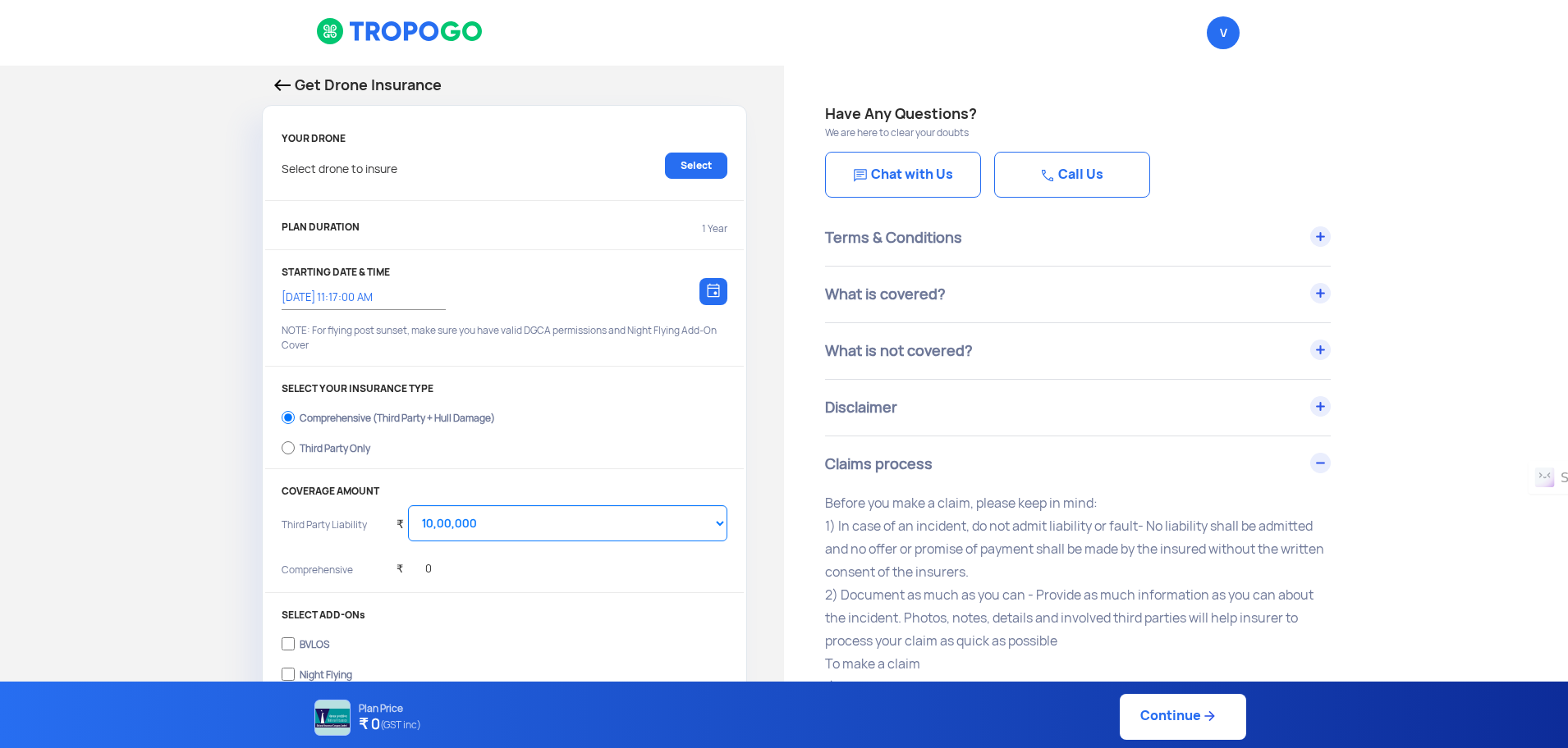
click at [295, 82] on p "Get Drone Insurance" at bounding box center [504, 85] width 460 height 23
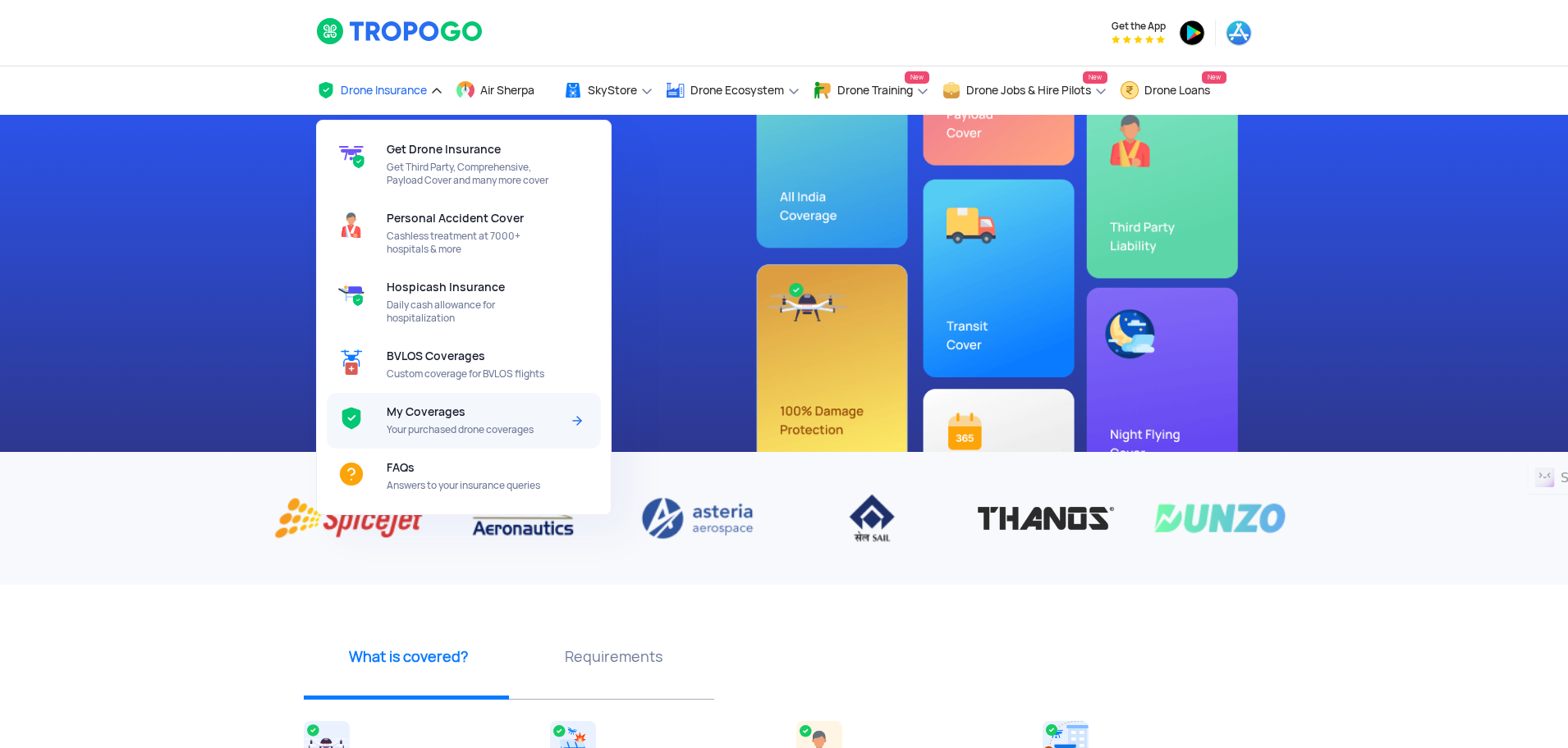
click at [432, 401] on div "My Coverages Your purchased drone coverages" at bounding box center [476, 421] width 180 height 56
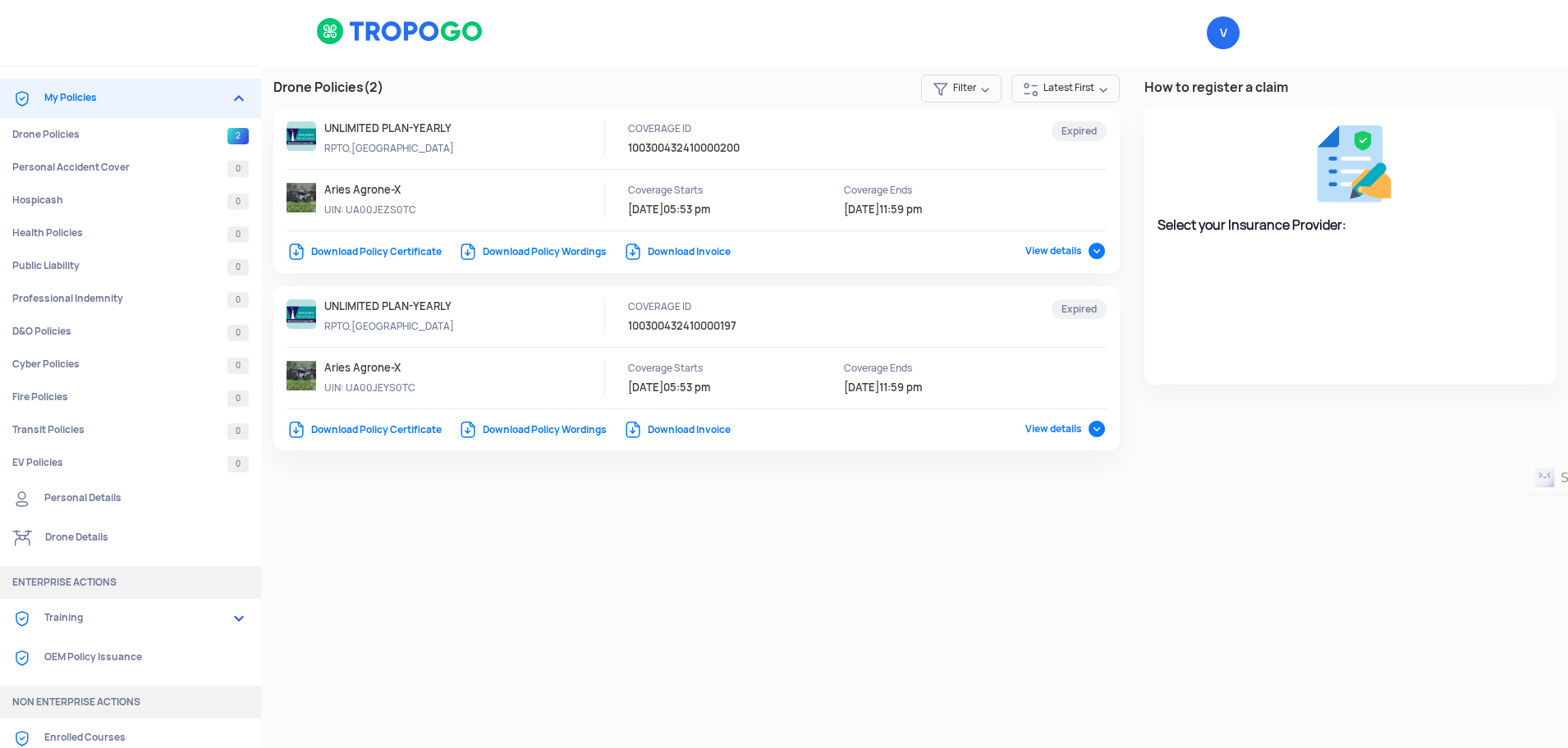
select select "National Insurance"
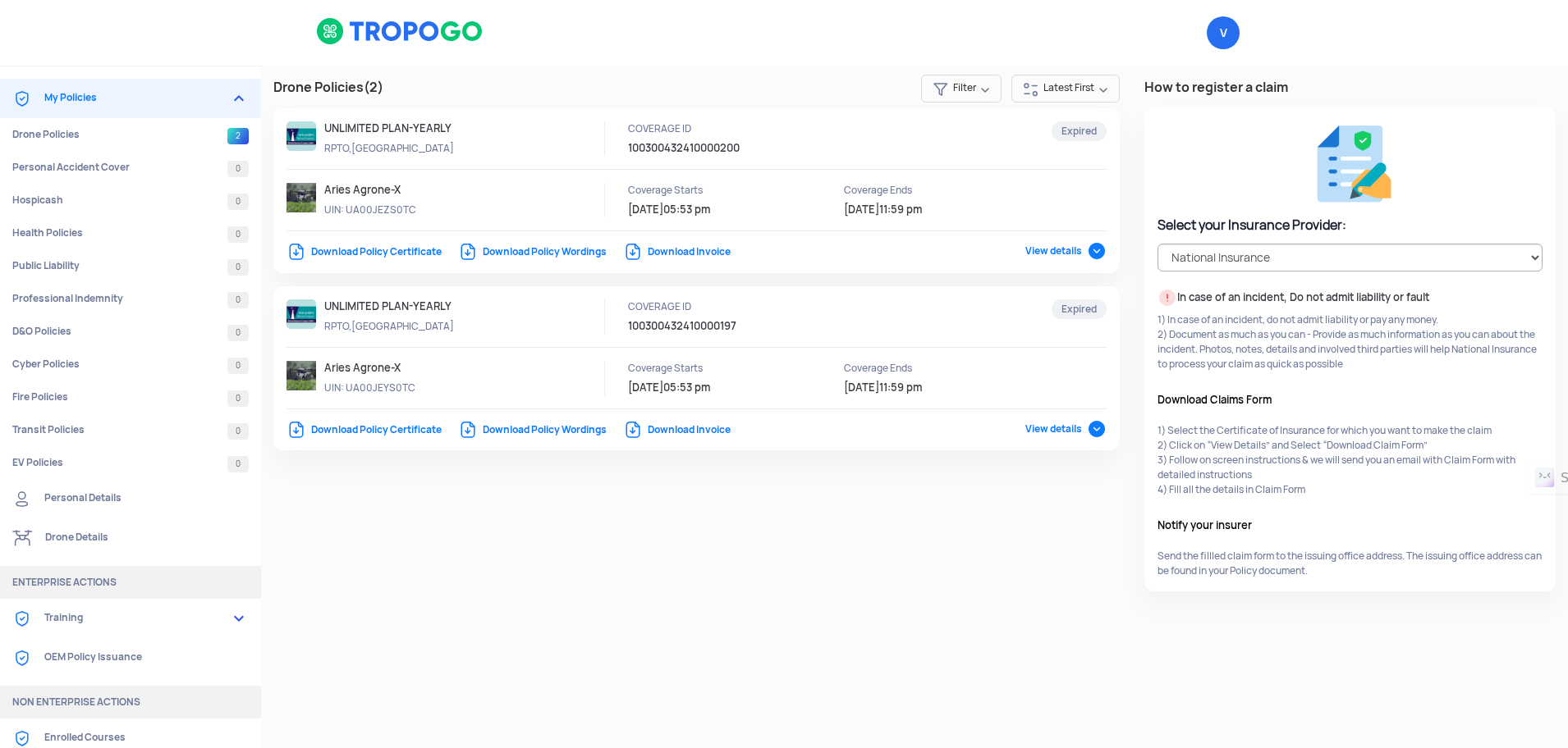
click at [542, 252] on link "Download Policy Wordings" at bounding box center [532, 252] width 148 height 13
